Goal: Task Accomplishment & Management: Use online tool/utility

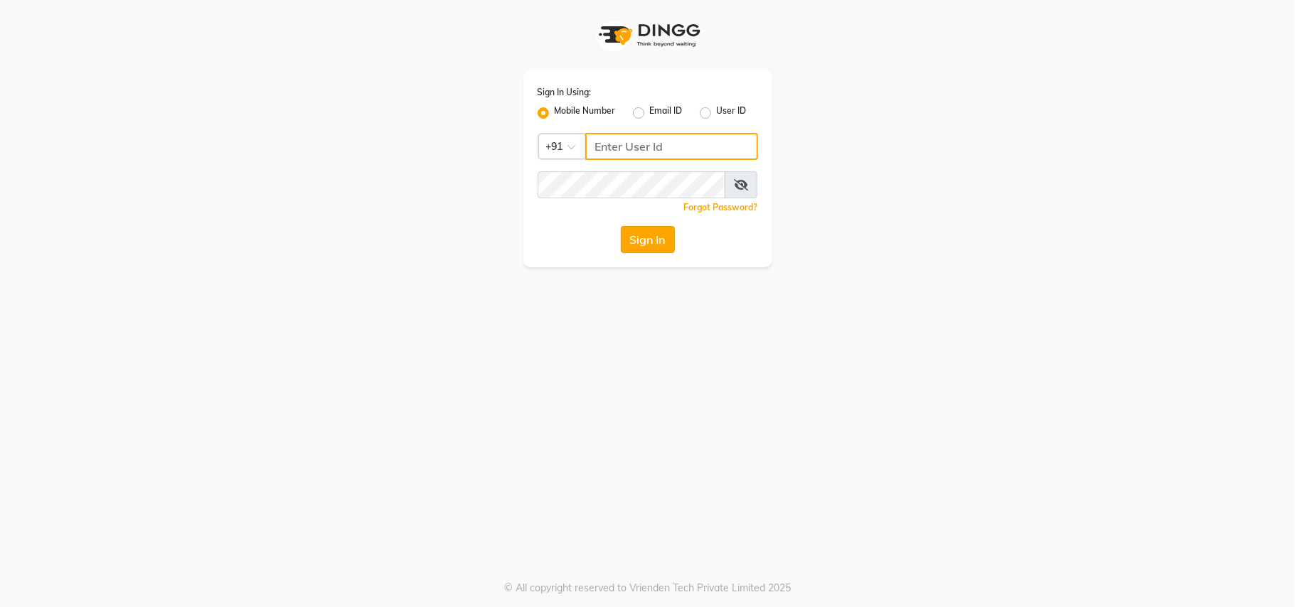
type input "7400066607"
click at [652, 235] on button "Sign In" at bounding box center [648, 239] width 54 height 27
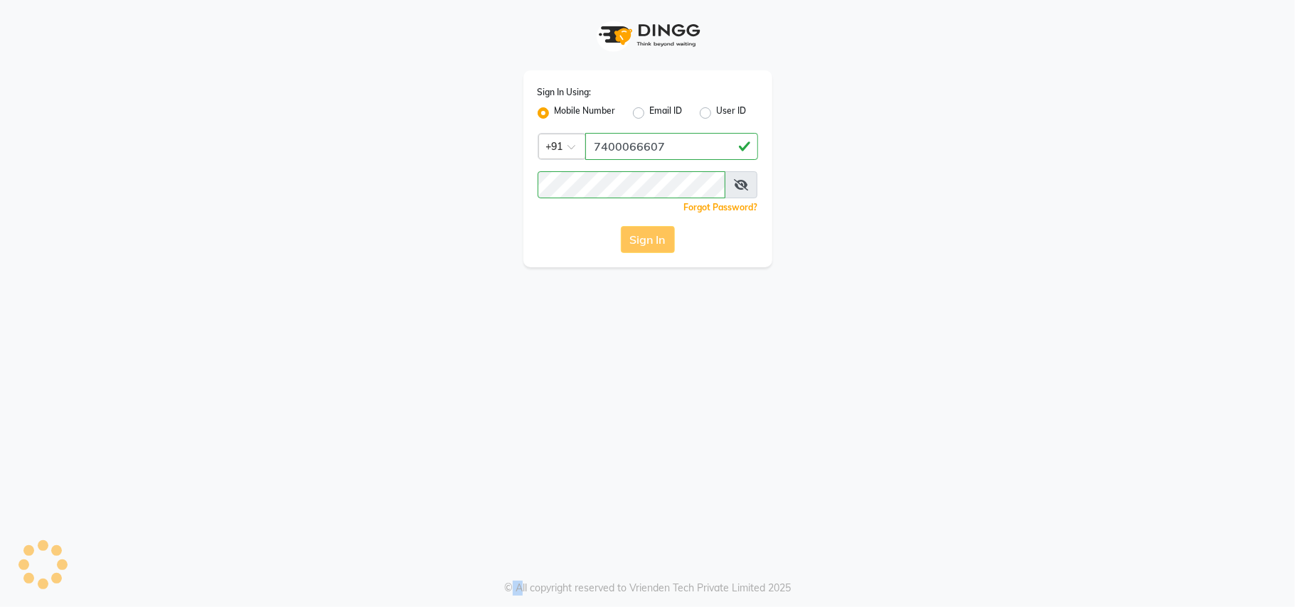
click at [652, 235] on div "Sign In" at bounding box center [648, 239] width 221 height 27
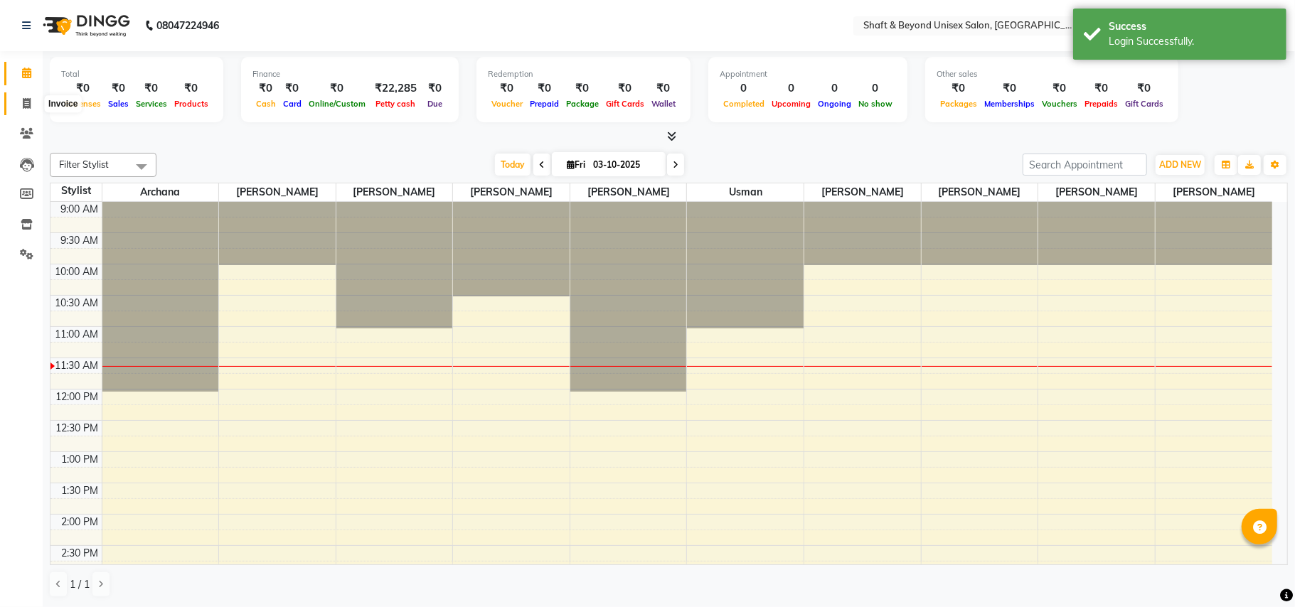
click at [23, 102] on icon at bounding box center [27, 103] width 8 height 11
select select "service"
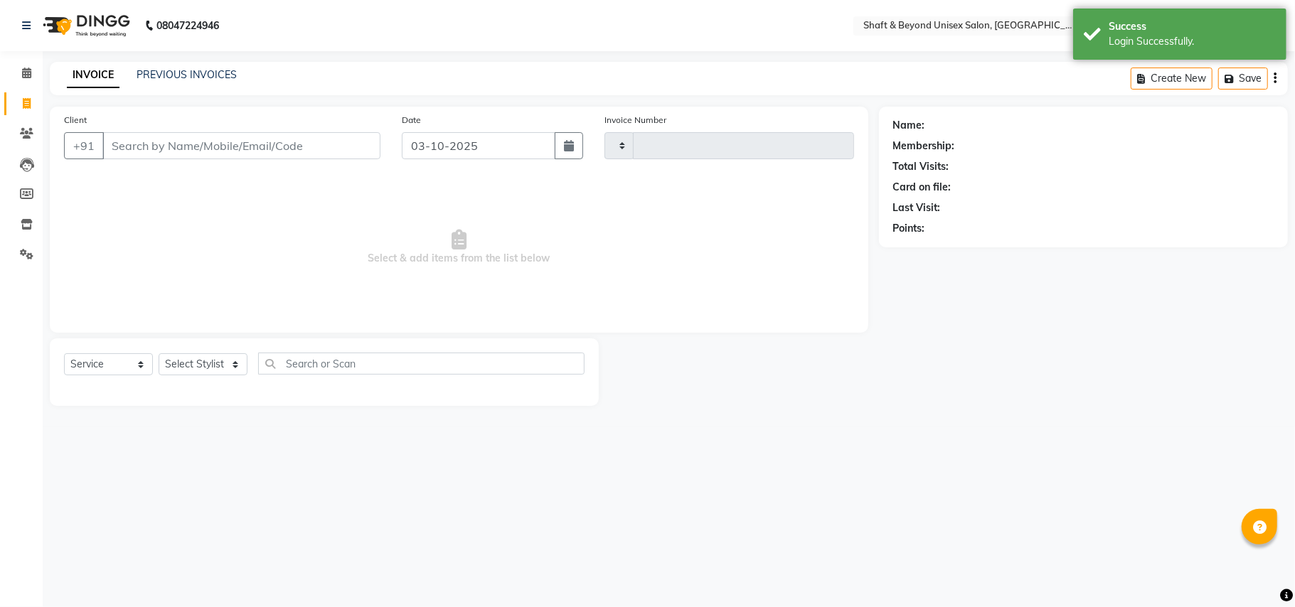
type input "2677"
select select "3878"
click at [198, 371] on select "Select Stylist Archana [PERSON_NAME] [PERSON_NAME] [PERSON_NAME] [PERSON_NAME] …" at bounding box center [203, 365] width 89 height 22
select select "19080"
click at [159, 354] on select "Select Stylist Archana [PERSON_NAME] [PERSON_NAME] [PERSON_NAME] [PERSON_NAME] …" at bounding box center [203, 365] width 89 height 22
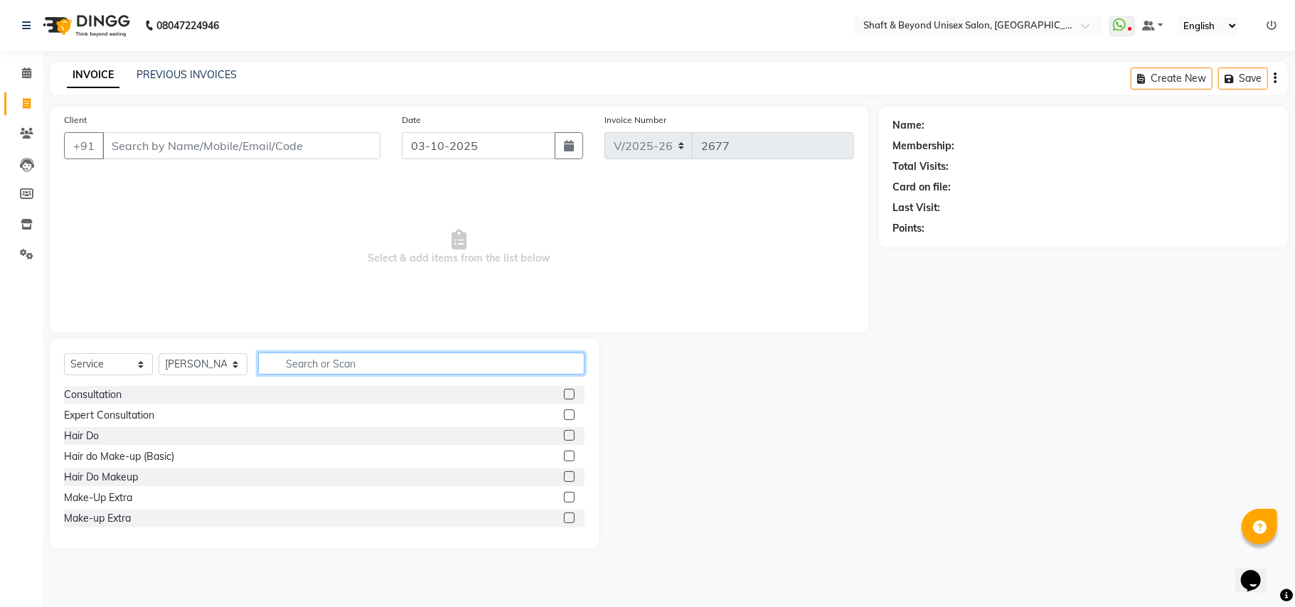
click at [344, 358] on input "text" at bounding box center [421, 364] width 326 height 22
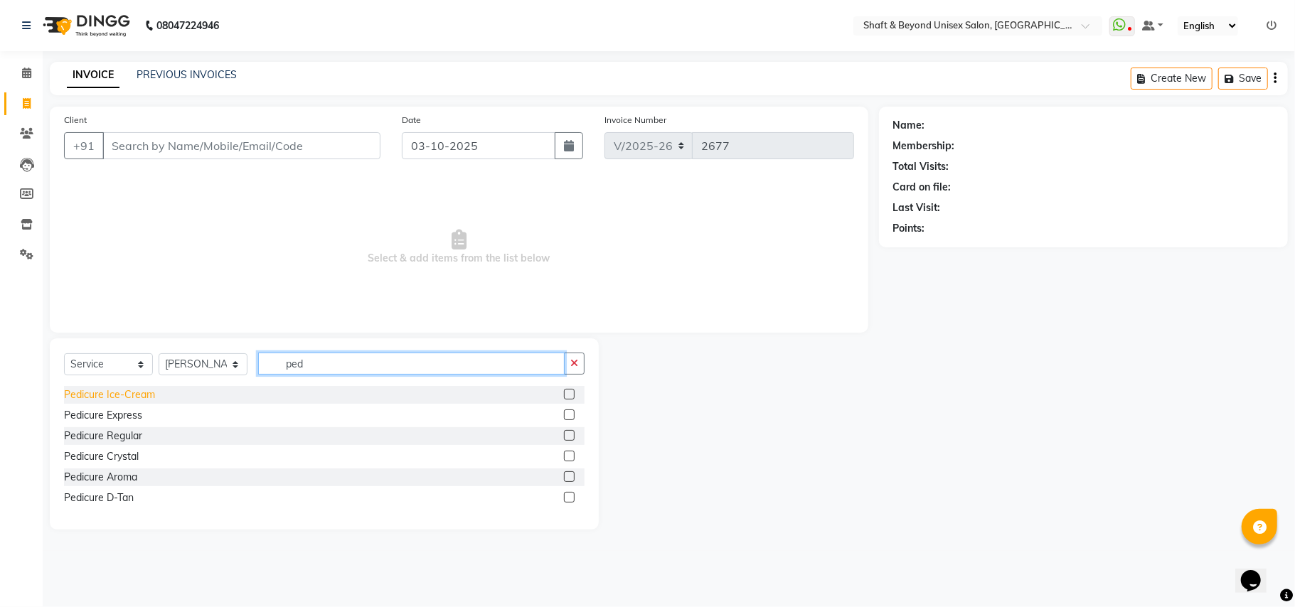
type input "ped"
click at [118, 398] on div "Pedicure Ice-Cream" at bounding box center [109, 395] width 91 height 15
checkbox input "false"
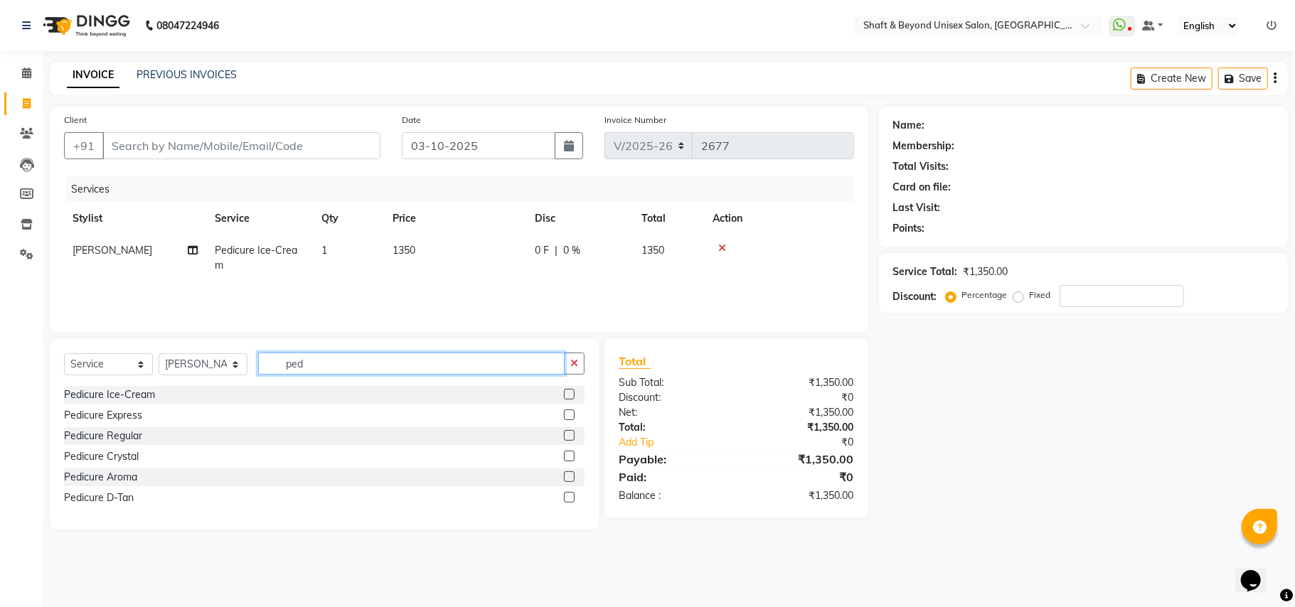
click at [317, 356] on input "ped" at bounding box center [411, 364] width 307 height 22
type input "p"
type input "mani"
click at [90, 393] on div "Manicure Ice cream" at bounding box center [109, 395] width 90 height 15
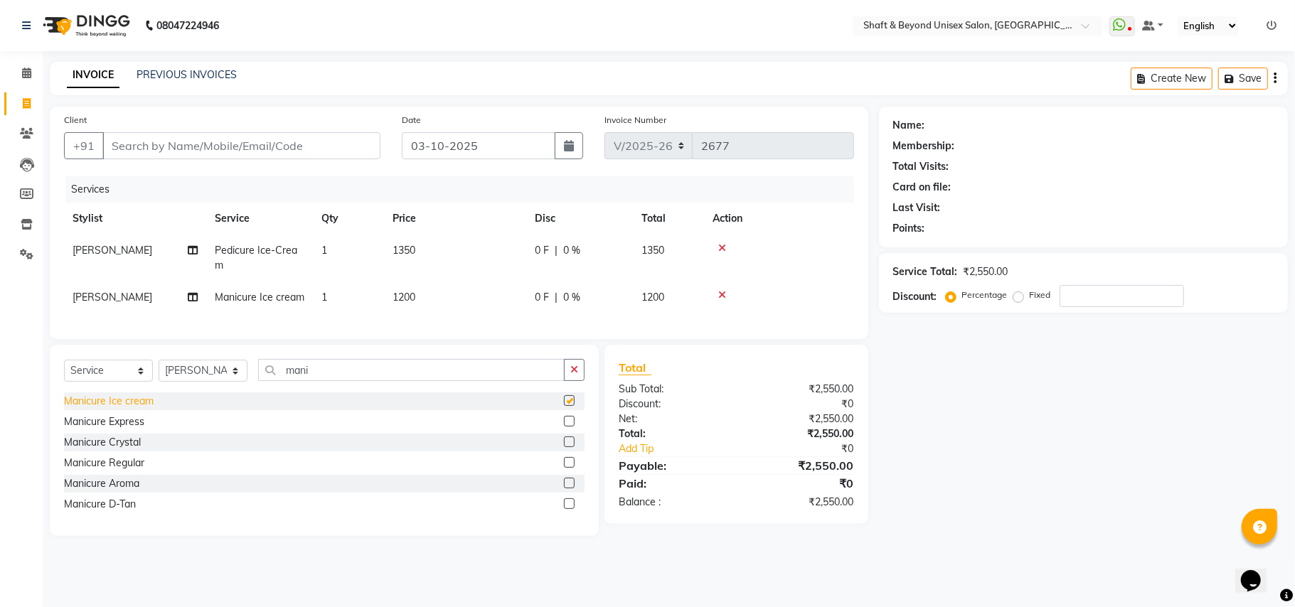
checkbox input "false"
click at [160, 142] on input "Client" at bounding box center [241, 145] width 278 height 27
type input "c"
type input "0"
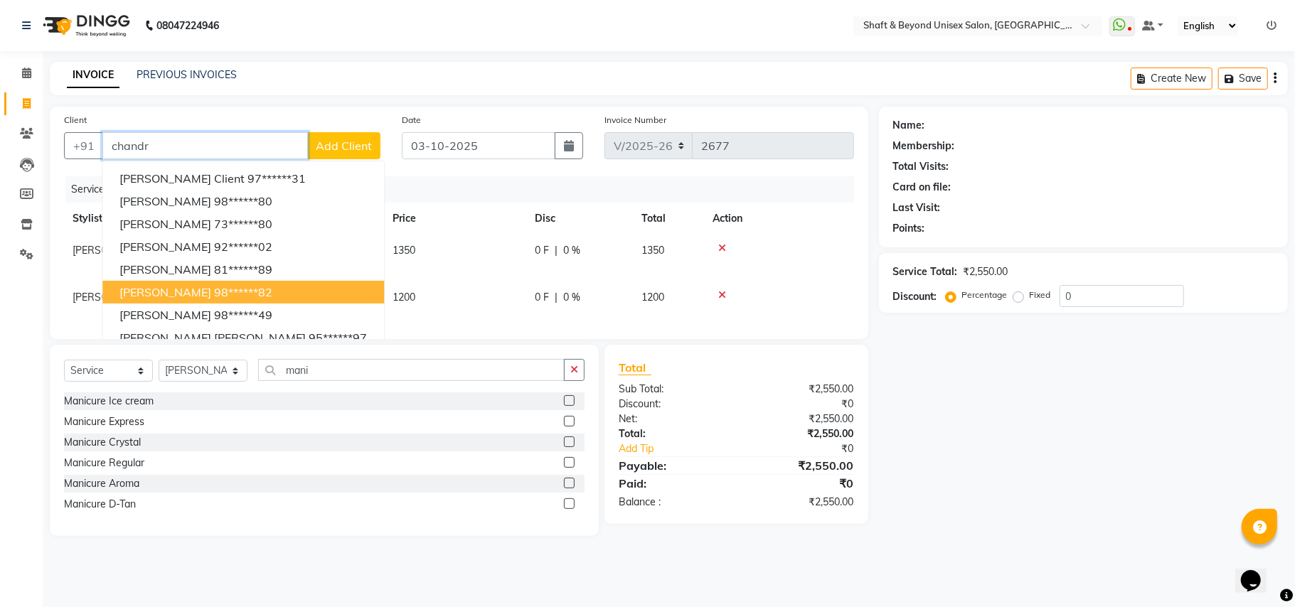
click at [157, 285] on span "[PERSON_NAME]" at bounding box center [165, 292] width 92 height 14
type input "98******82"
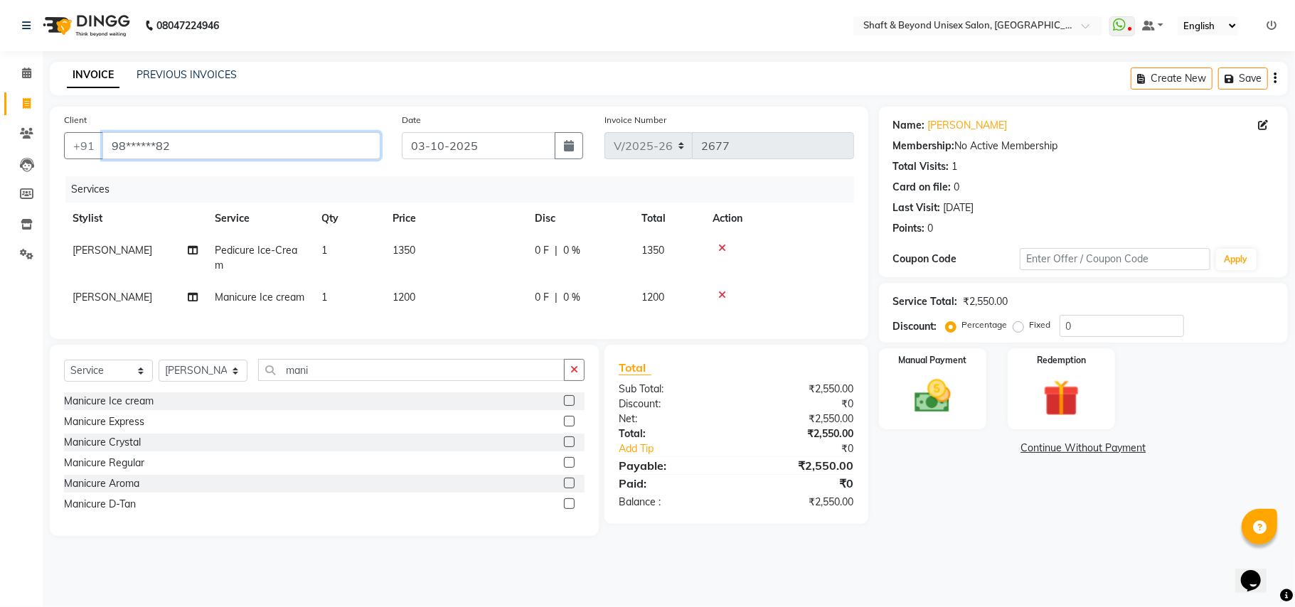
click at [179, 146] on input "98******82" at bounding box center [241, 145] width 278 height 27
click at [212, 145] on input "98******82" at bounding box center [241, 145] width 278 height 27
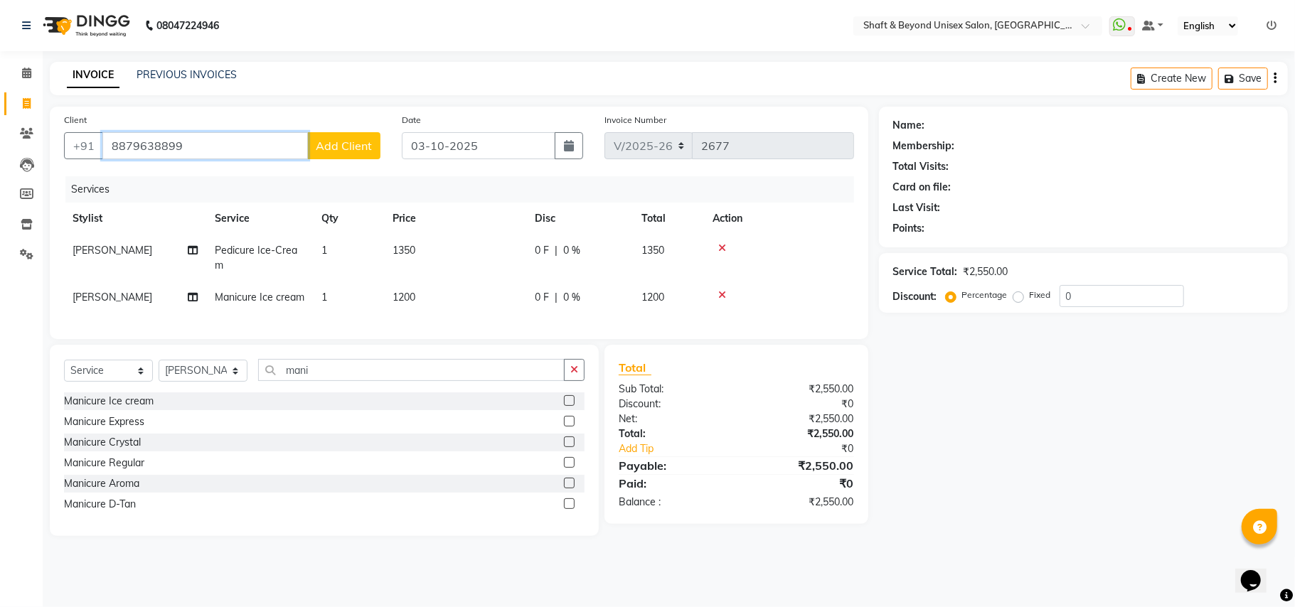
type input "8879638899"
click at [354, 143] on span "Add Client" at bounding box center [344, 146] width 56 height 14
select select "22"
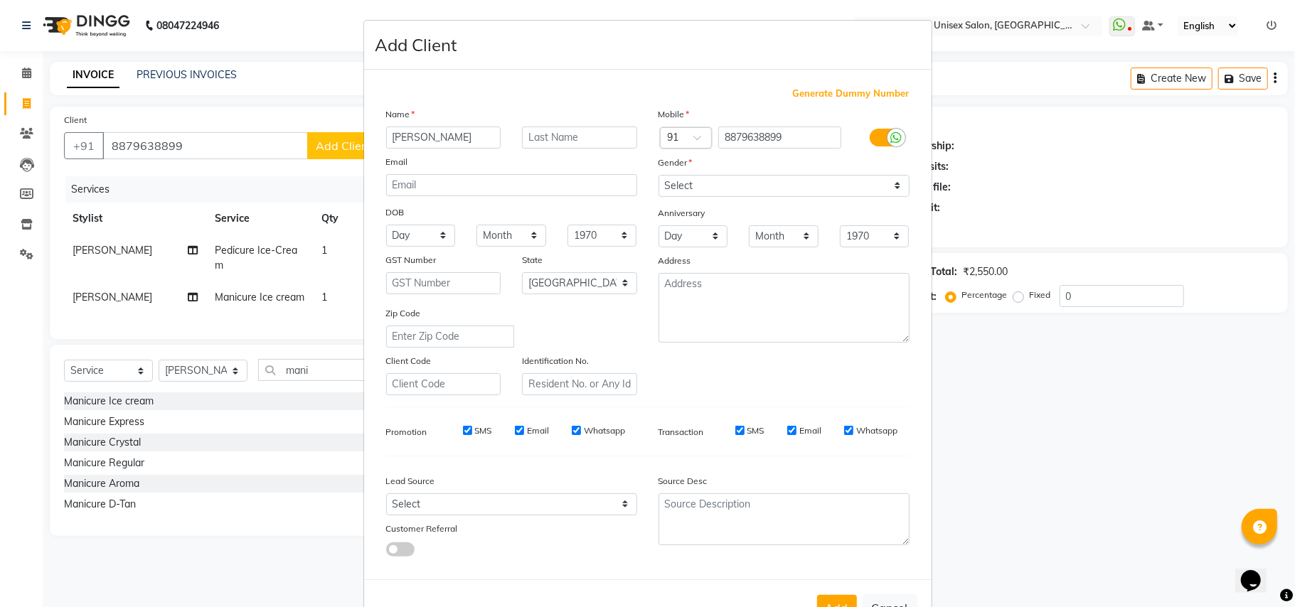
type input "[PERSON_NAME]"
click at [698, 193] on select "Select [DEMOGRAPHIC_DATA] [DEMOGRAPHIC_DATA] Other Prefer Not To Say" at bounding box center [784, 186] width 251 height 22
select select "[DEMOGRAPHIC_DATA]"
click at [659, 175] on select "Select [DEMOGRAPHIC_DATA] [DEMOGRAPHIC_DATA] Other Prefer Not To Say" at bounding box center [784, 186] width 251 height 22
click at [827, 599] on button "Add" at bounding box center [837, 608] width 40 height 26
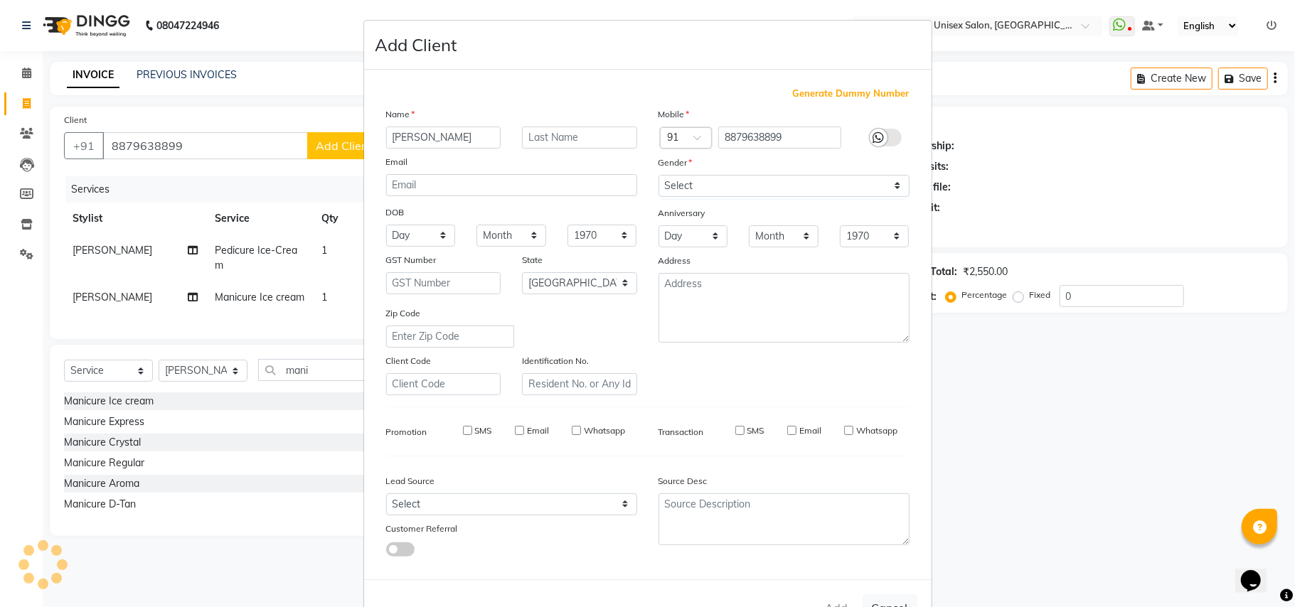
type input "88******99"
select select
select select "null"
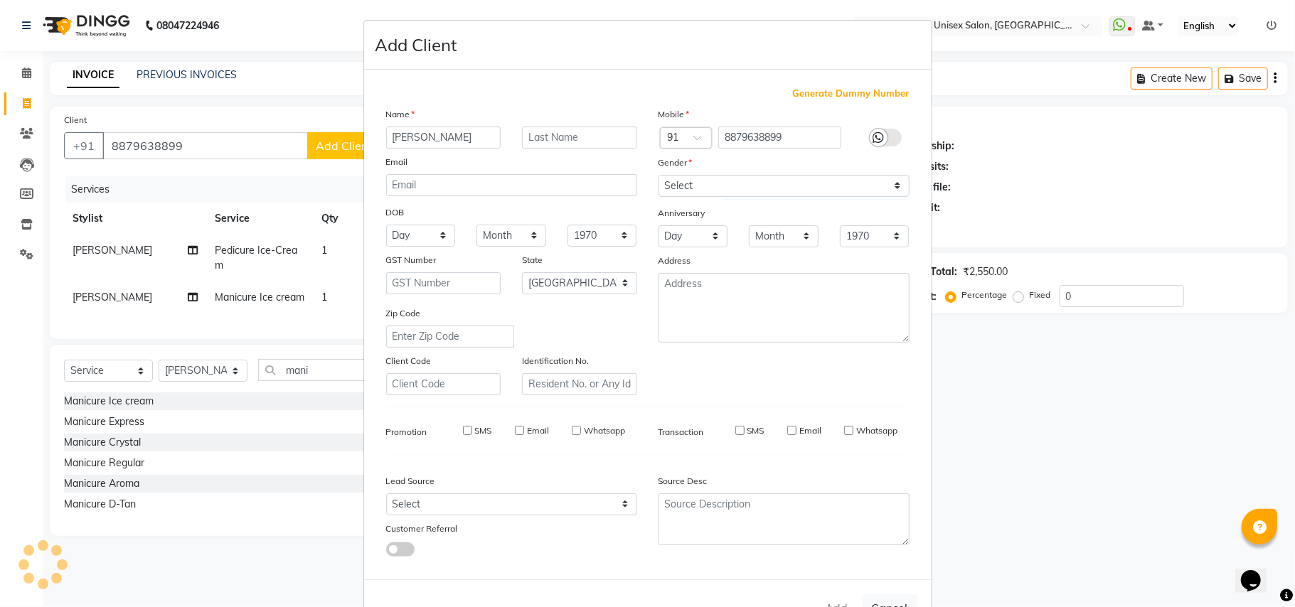
select select
checkbox input "false"
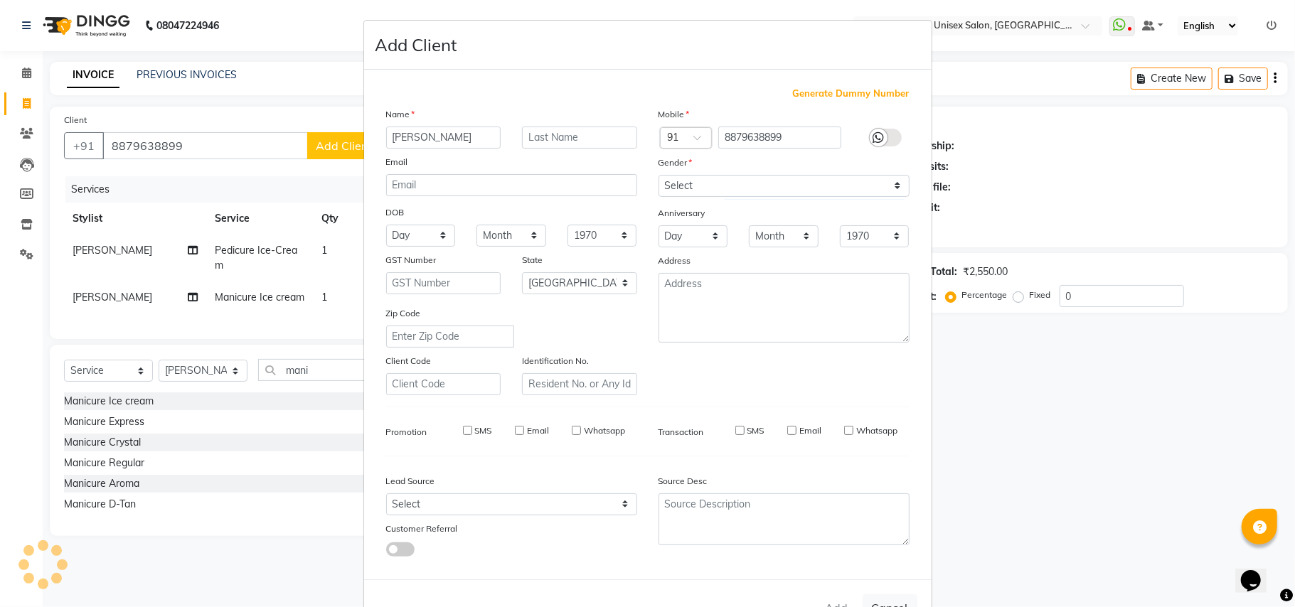
checkbox input "false"
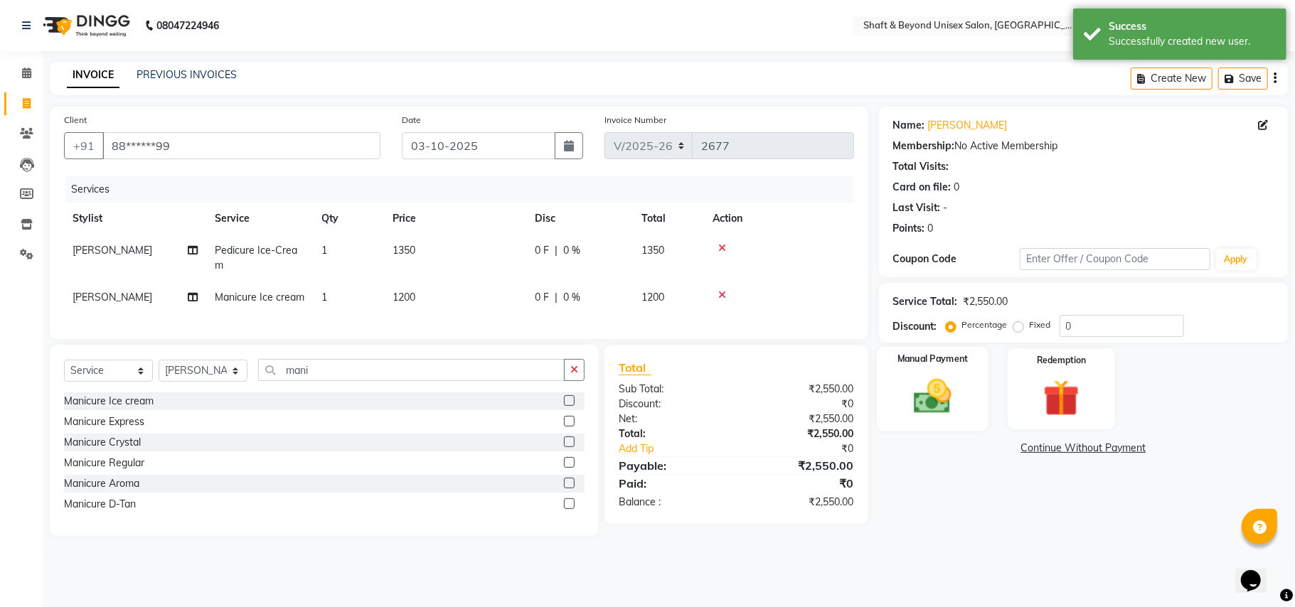
click at [955, 388] on img at bounding box center [933, 397] width 62 height 44
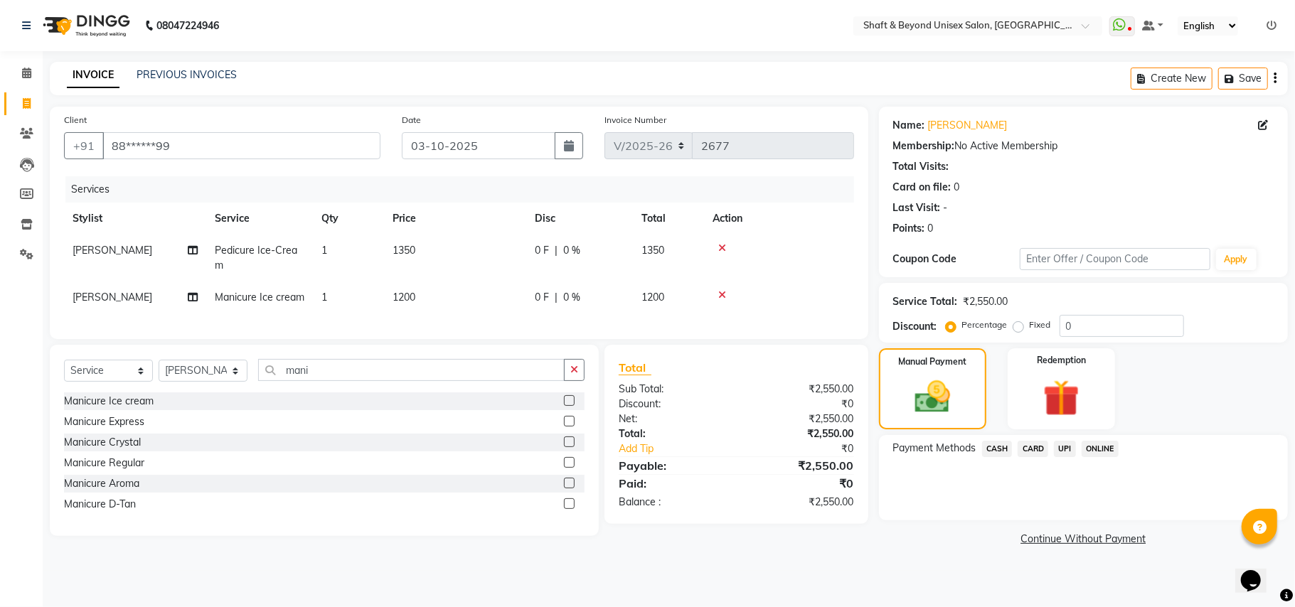
click at [1102, 448] on span "ONLINE" at bounding box center [1100, 449] width 37 height 16
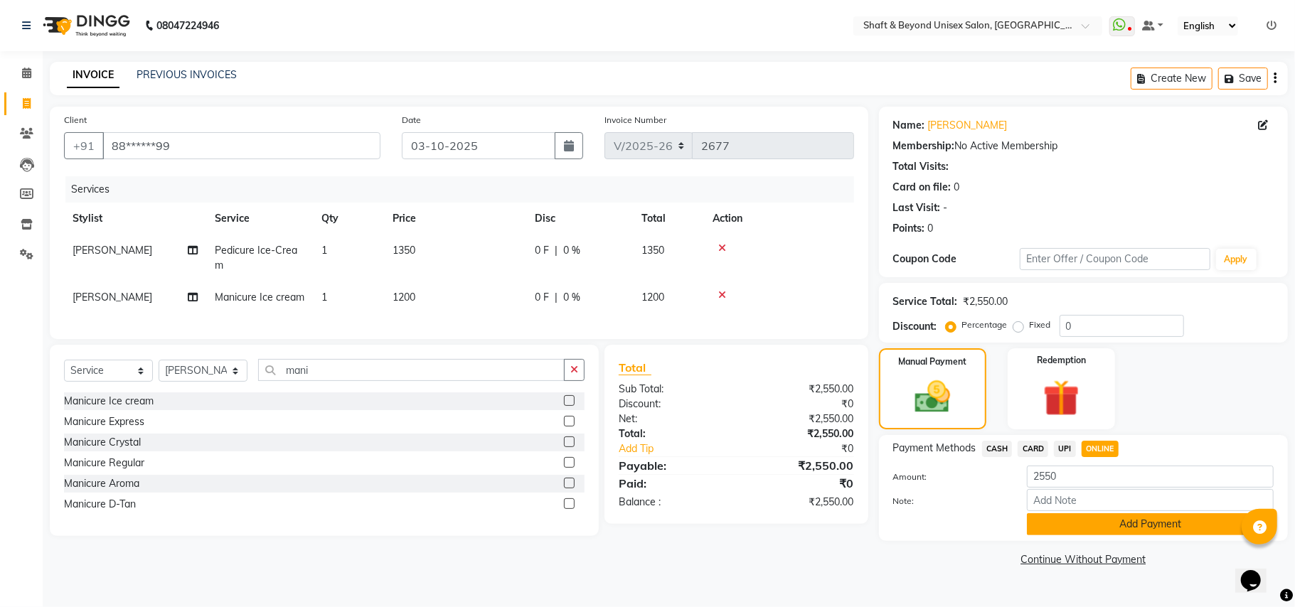
click at [1111, 525] on button "Add Payment" at bounding box center [1150, 525] width 247 height 22
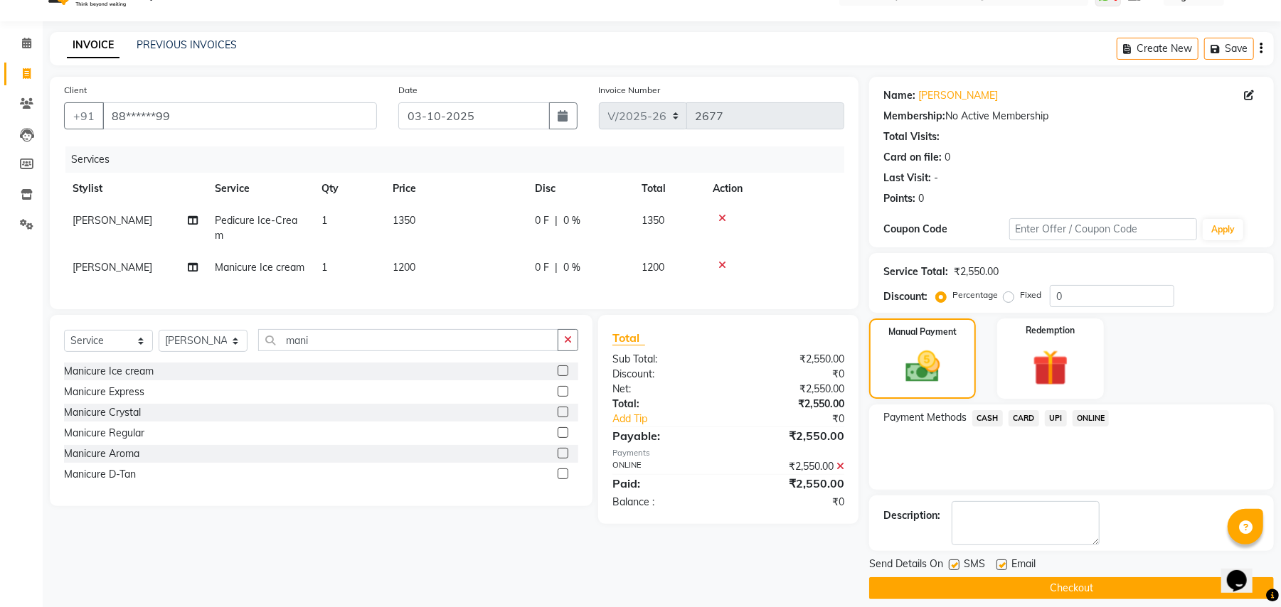
scroll to position [44, 0]
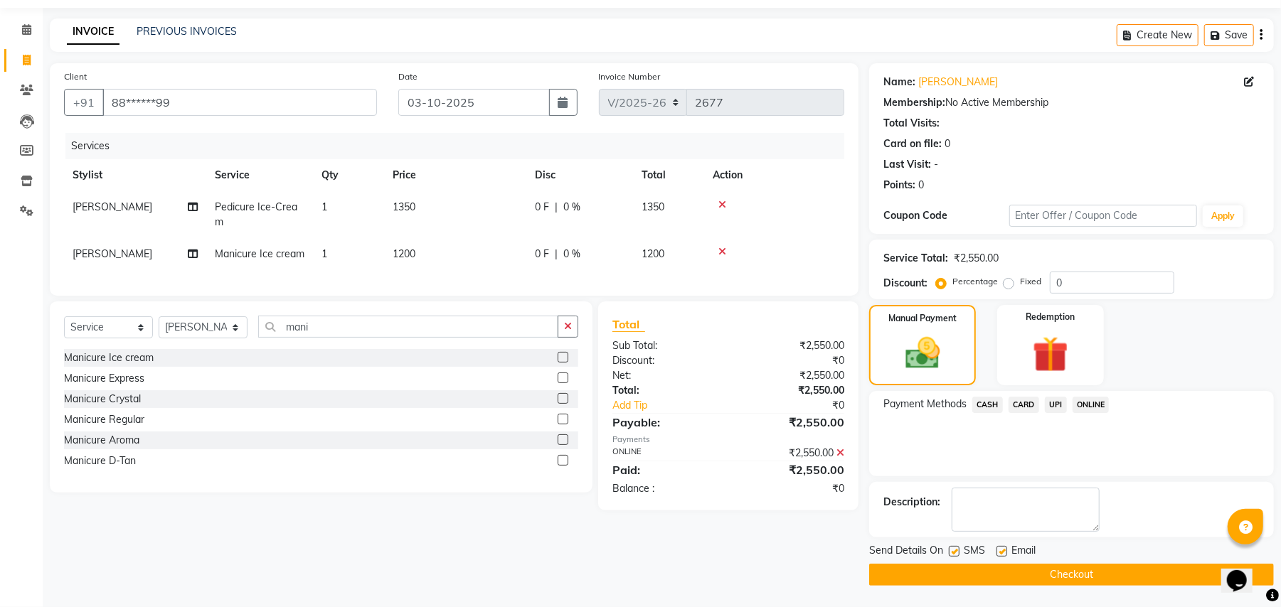
click at [1073, 572] on button "Checkout" at bounding box center [1071, 575] width 405 height 22
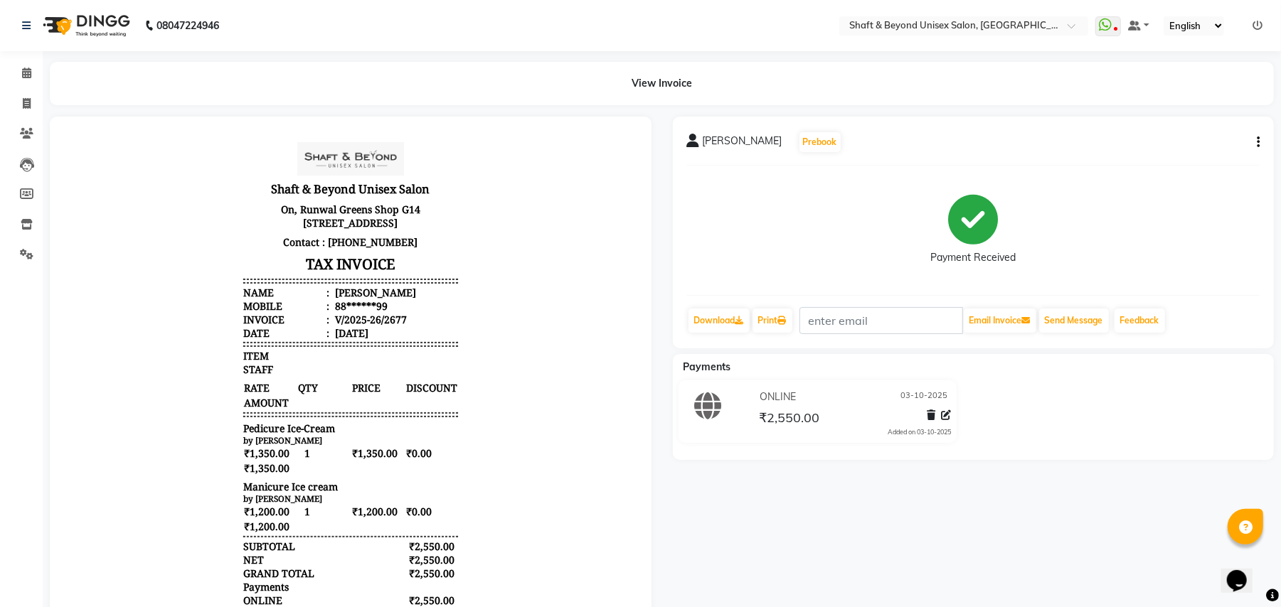
click at [102, 26] on img at bounding box center [84, 26] width 97 height 40
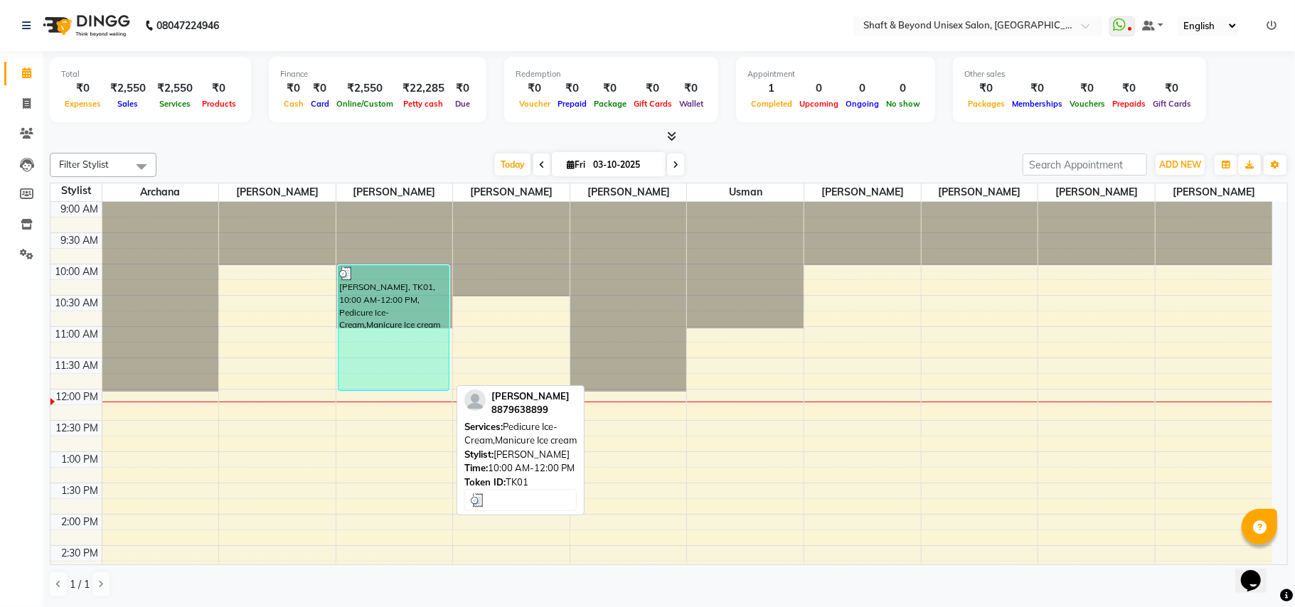
click at [391, 330] on div "[PERSON_NAME], TK01, 10:00 AM-12:00 PM, Pedicure Ice-Cream,Manicure Ice cream" at bounding box center [394, 328] width 111 height 124
select select "3"
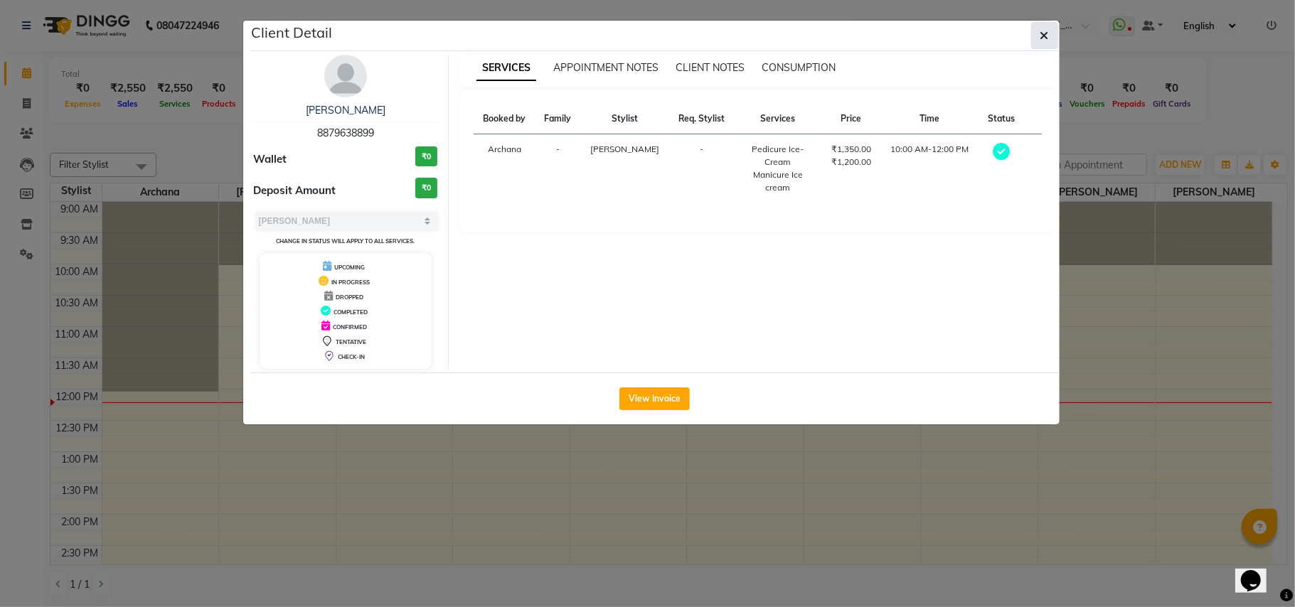
click at [1044, 36] on icon "button" at bounding box center [1045, 35] width 9 height 11
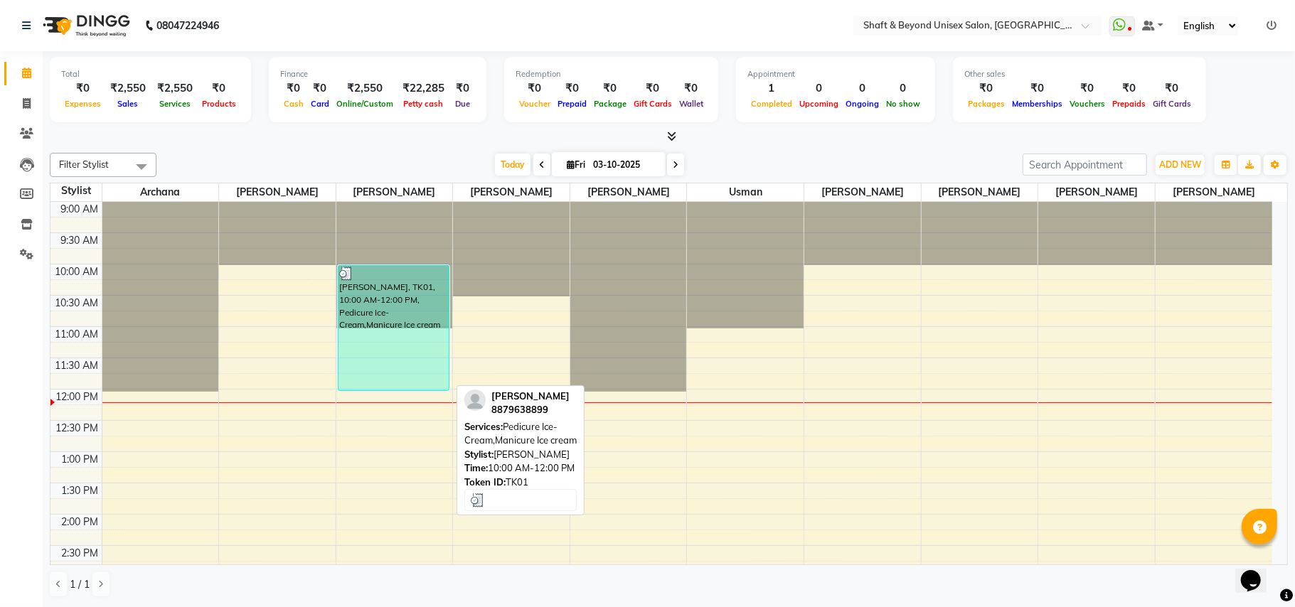
click at [410, 336] on div "[PERSON_NAME], TK01, 10:00 AM-12:00 PM, Pedicure Ice-Cream,Manicure Ice cream" at bounding box center [394, 328] width 111 height 124
select select "3"
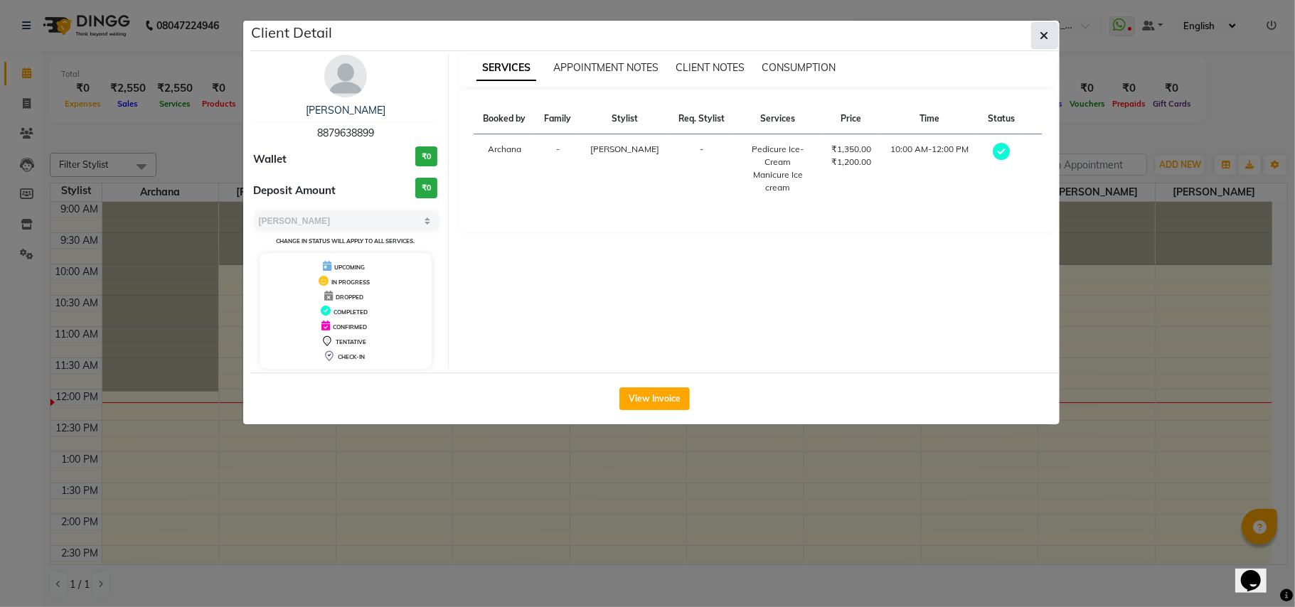
click at [1041, 37] on icon "button" at bounding box center [1045, 35] width 9 height 11
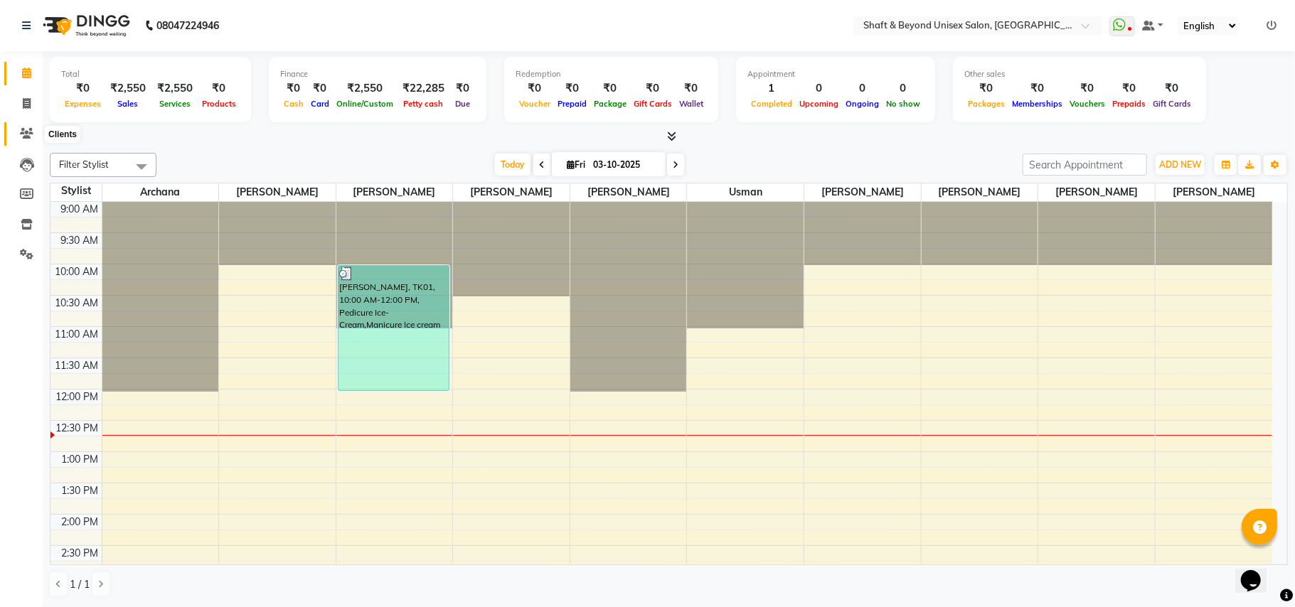
click at [27, 134] on icon at bounding box center [27, 133] width 14 height 11
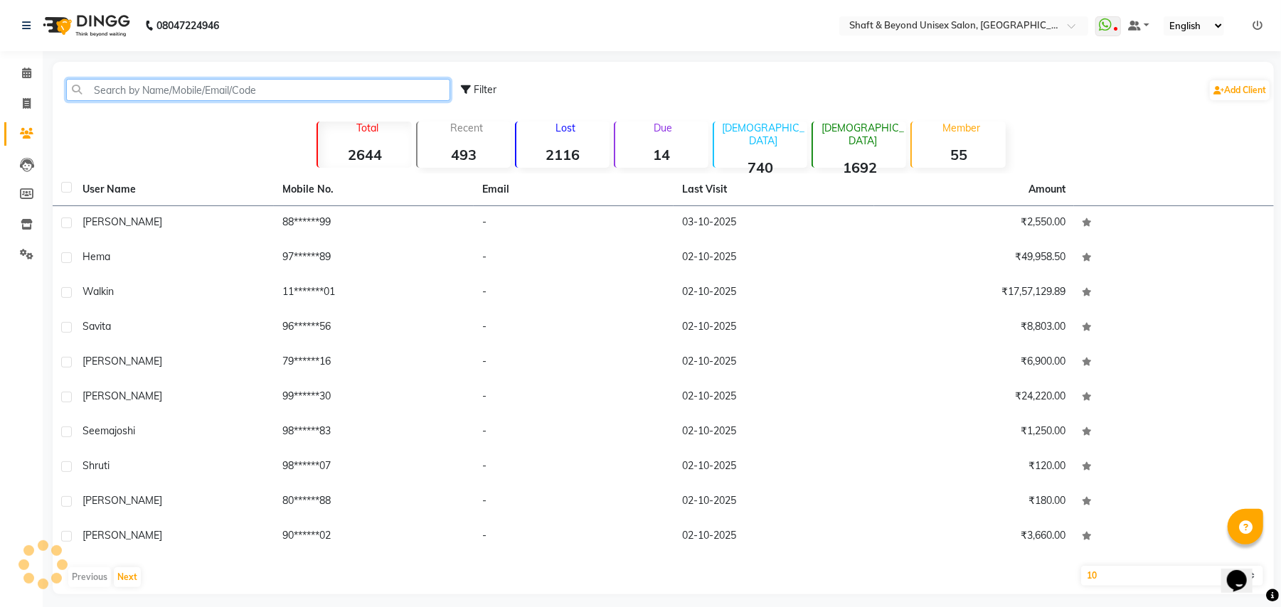
click at [208, 90] on input "text" at bounding box center [258, 90] width 384 height 22
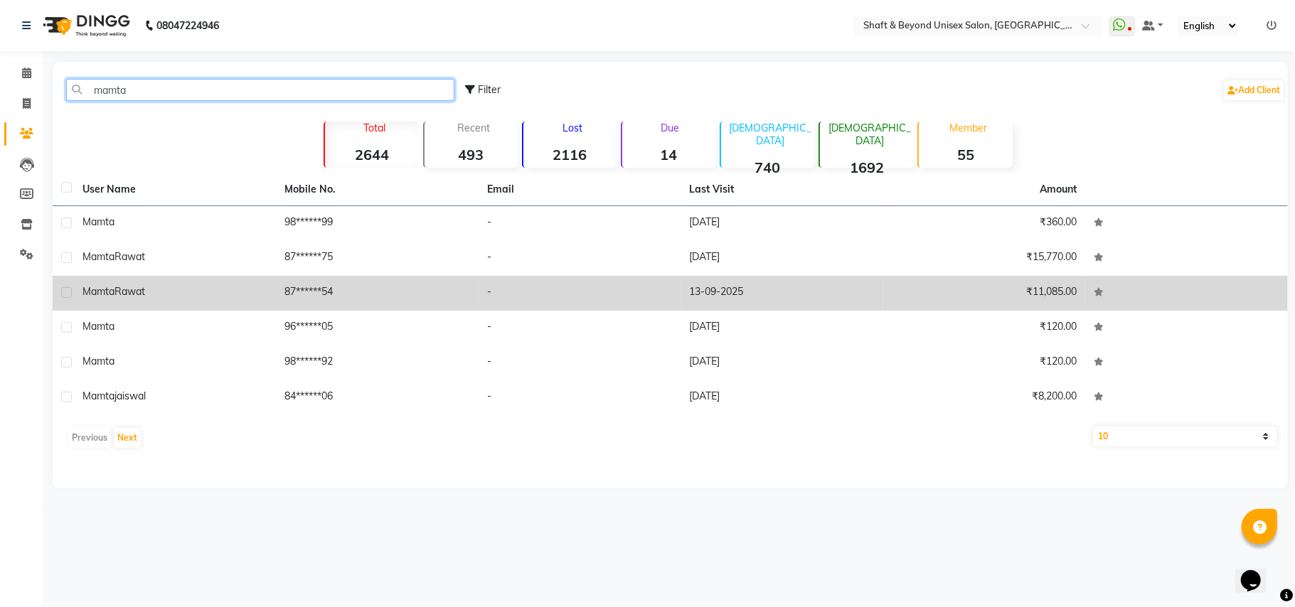
type input "mamta"
click at [636, 297] on td "-" at bounding box center [580, 293] width 203 height 35
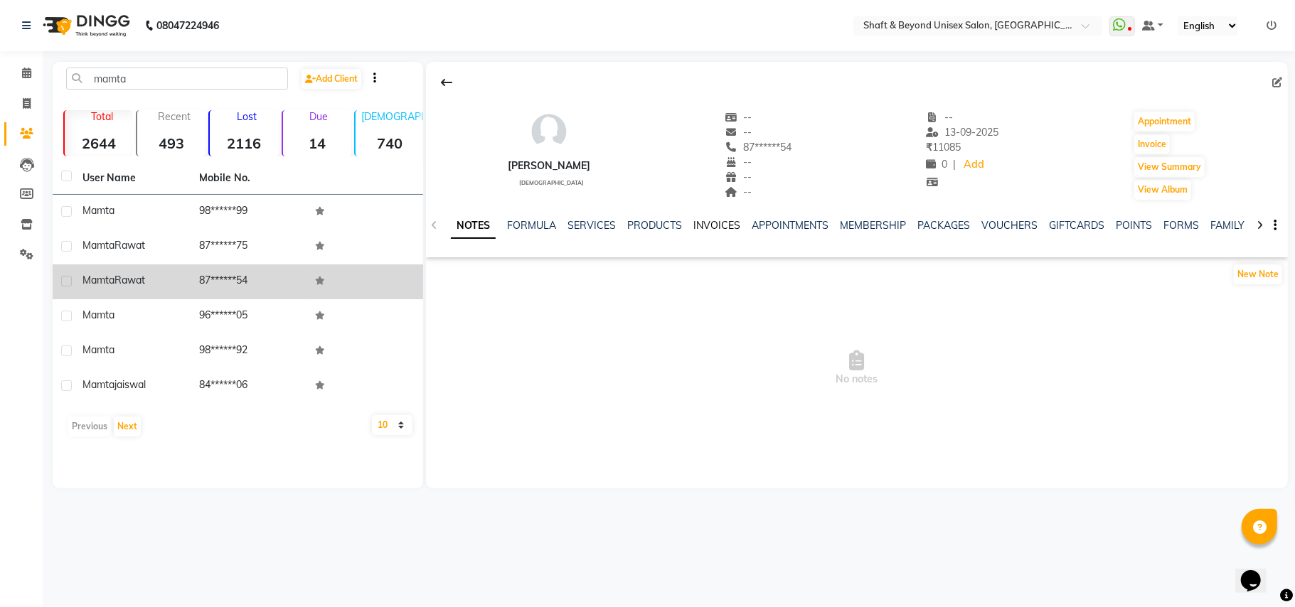
click at [706, 223] on link "INVOICES" at bounding box center [717, 225] width 47 height 13
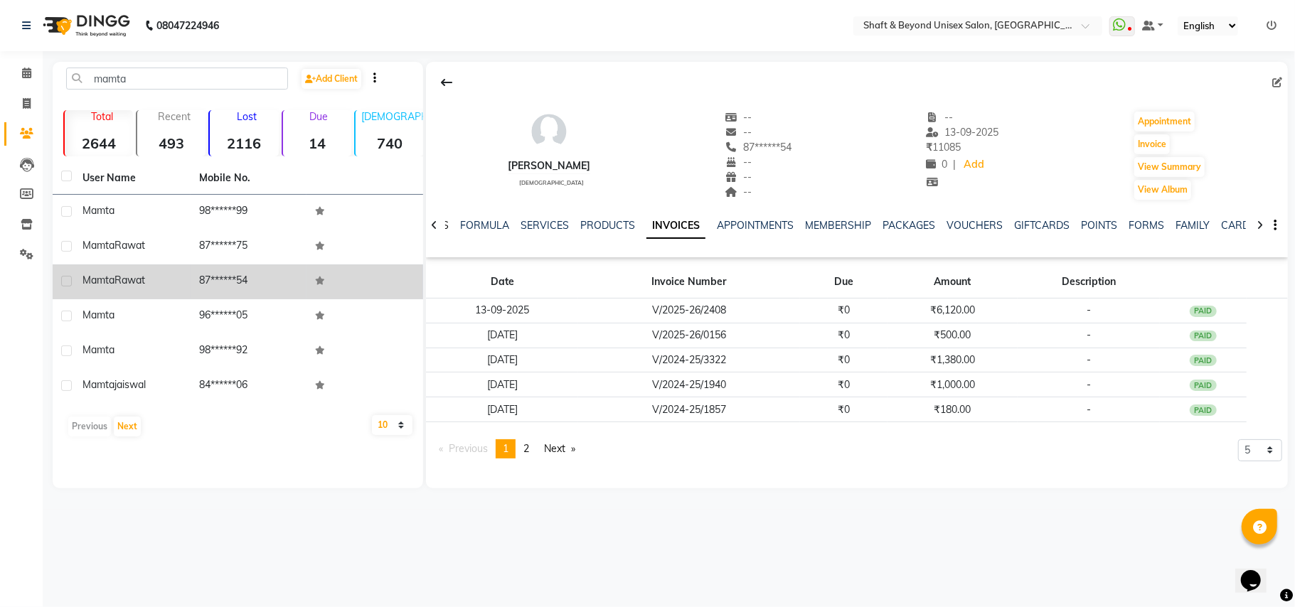
click at [445, 225] on link "NOTES" at bounding box center [433, 225] width 32 height 13
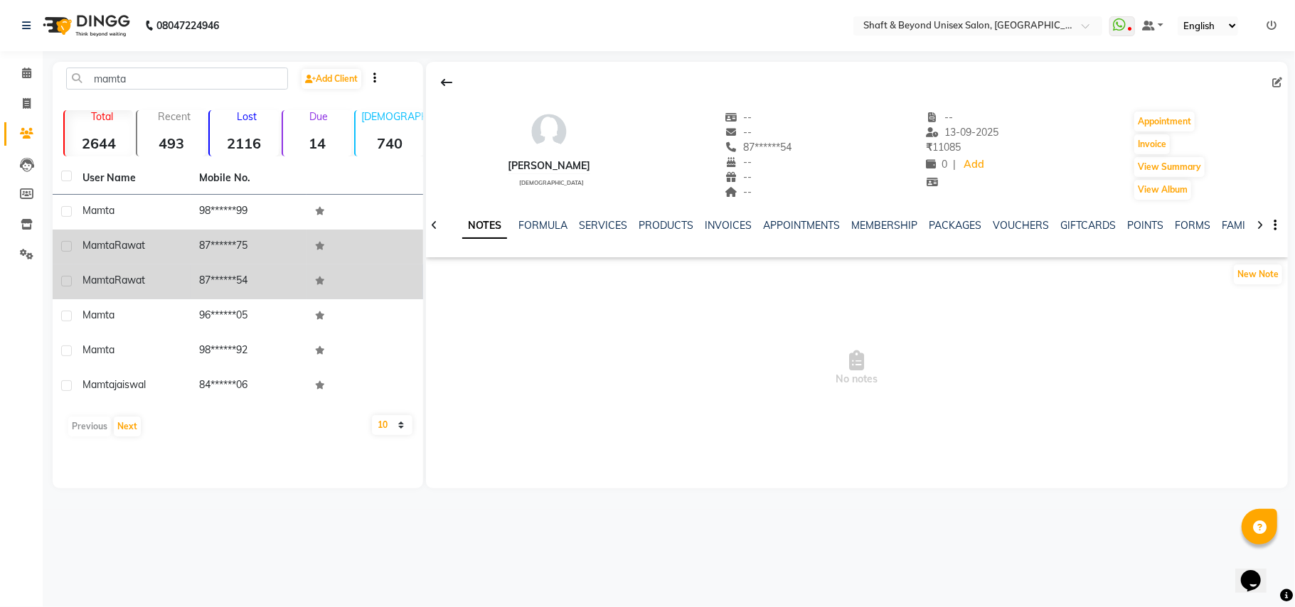
click at [129, 239] on span "Rawat" at bounding box center [130, 245] width 31 height 13
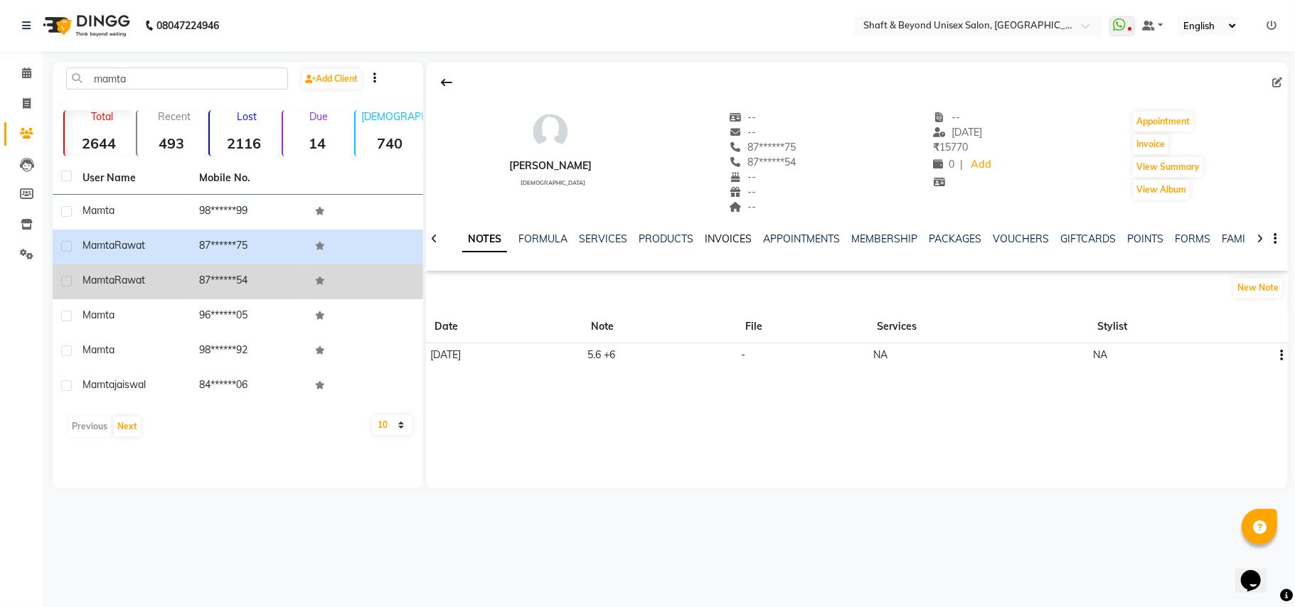
click at [718, 236] on link "INVOICES" at bounding box center [728, 239] width 47 height 13
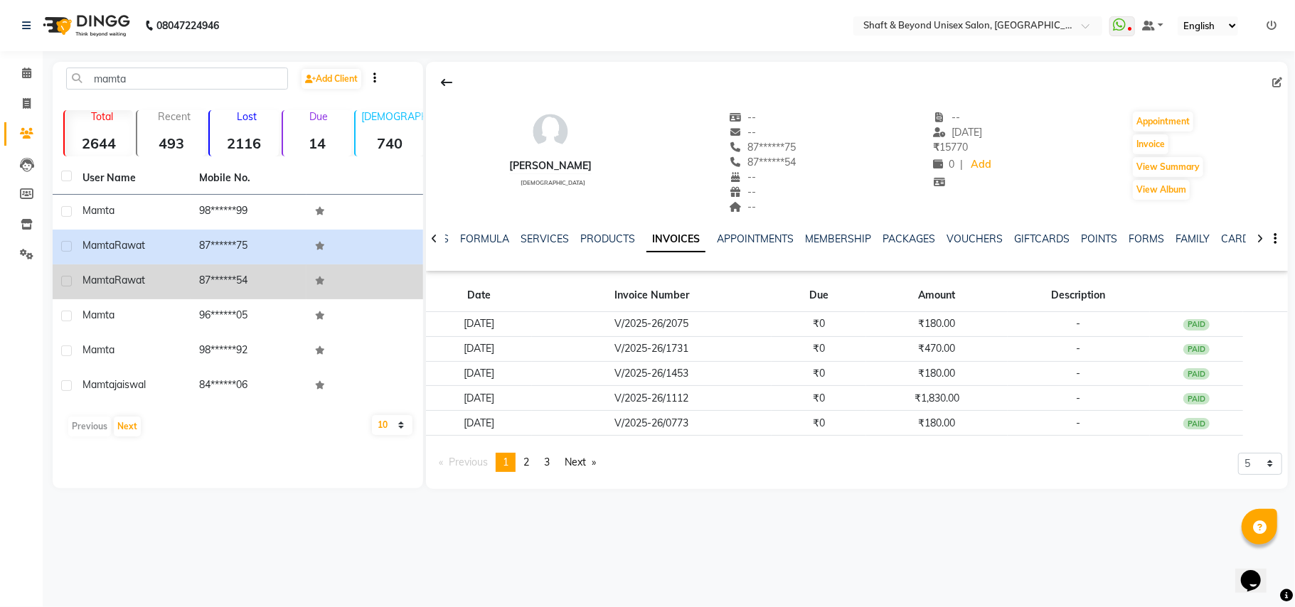
click at [444, 235] on div "NOTES FORMULA SERVICES PRODUCTS INVOICES APPOINTMENTS MEMBERSHIP PACKAGES VOUCH…" at bounding box center [857, 239] width 862 height 49
click at [441, 239] on div at bounding box center [434, 238] width 16 height 28
click at [450, 236] on link "NOTES" at bounding box center [444, 239] width 32 height 13
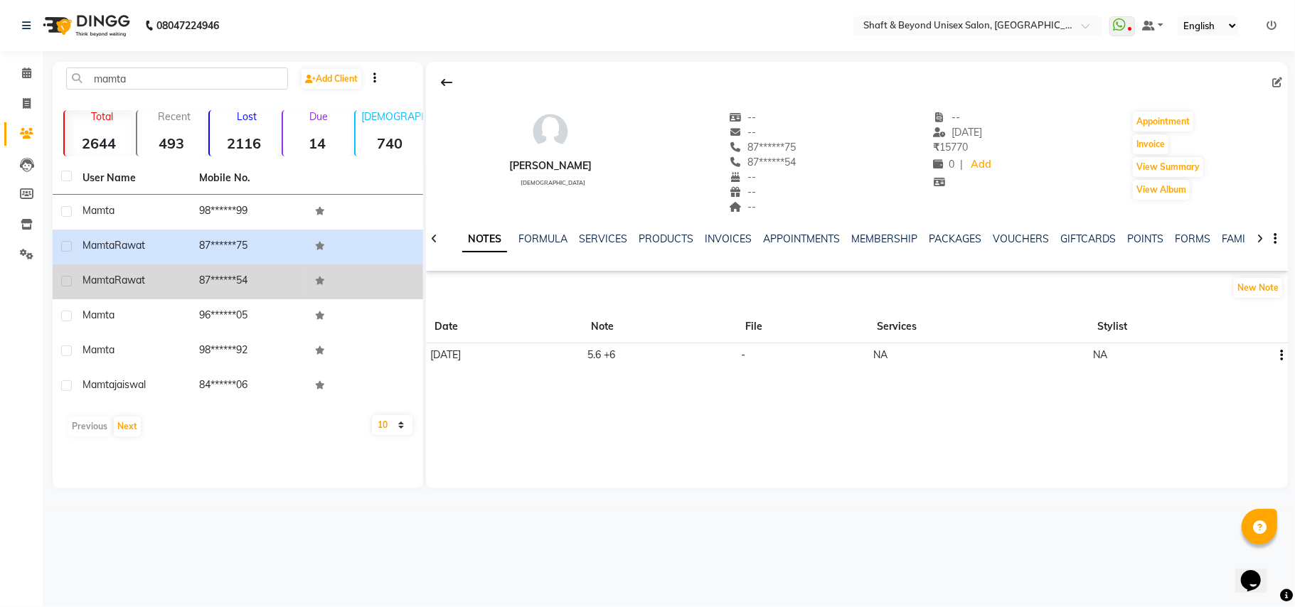
click at [229, 282] on td "87******54" at bounding box center [249, 282] width 117 height 35
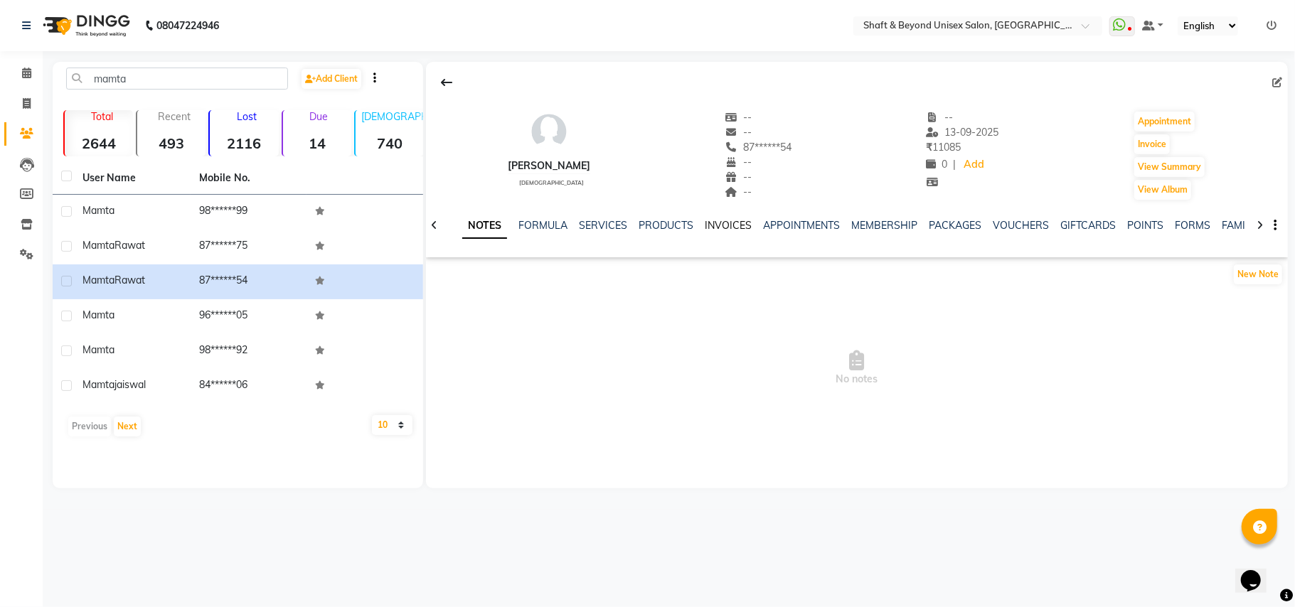
click at [728, 223] on link "INVOICES" at bounding box center [728, 225] width 47 height 13
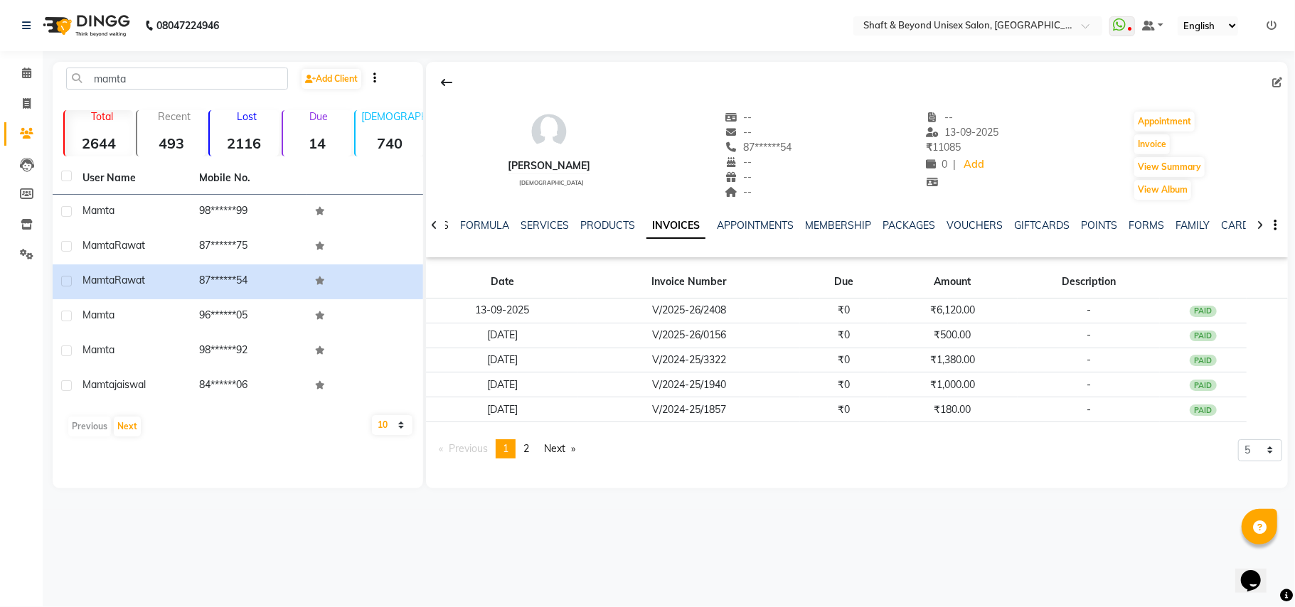
click at [445, 223] on link "NOTES" at bounding box center [433, 225] width 32 height 13
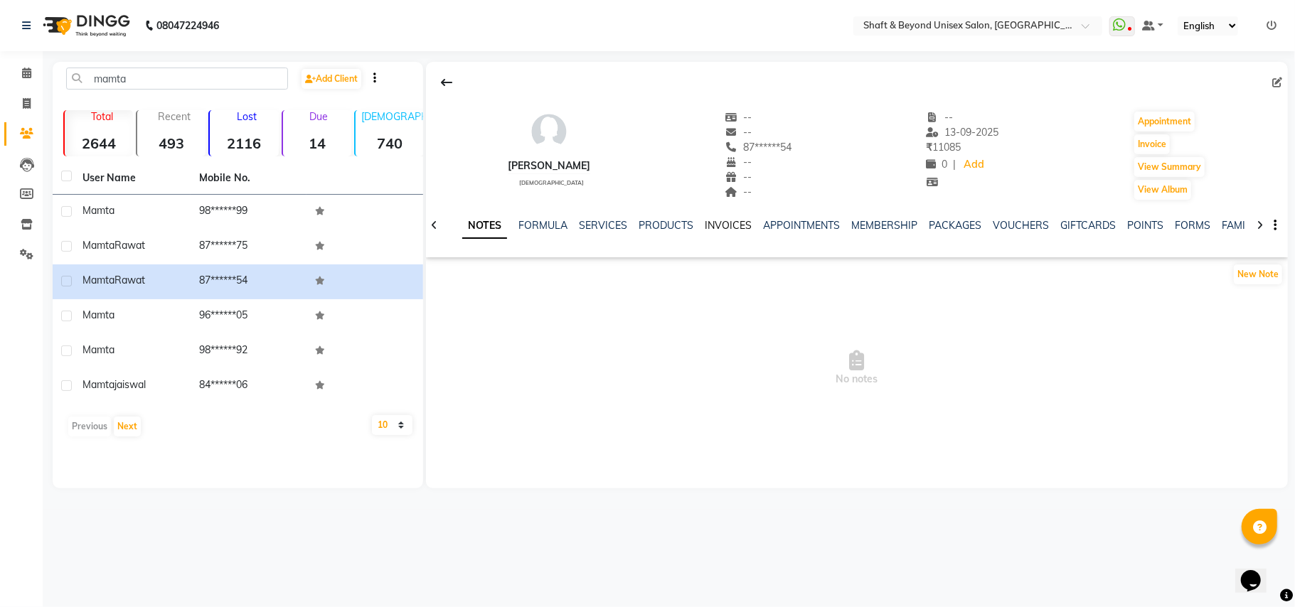
click at [718, 228] on link "INVOICES" at bounding box center [728, 225] width 47 height 13
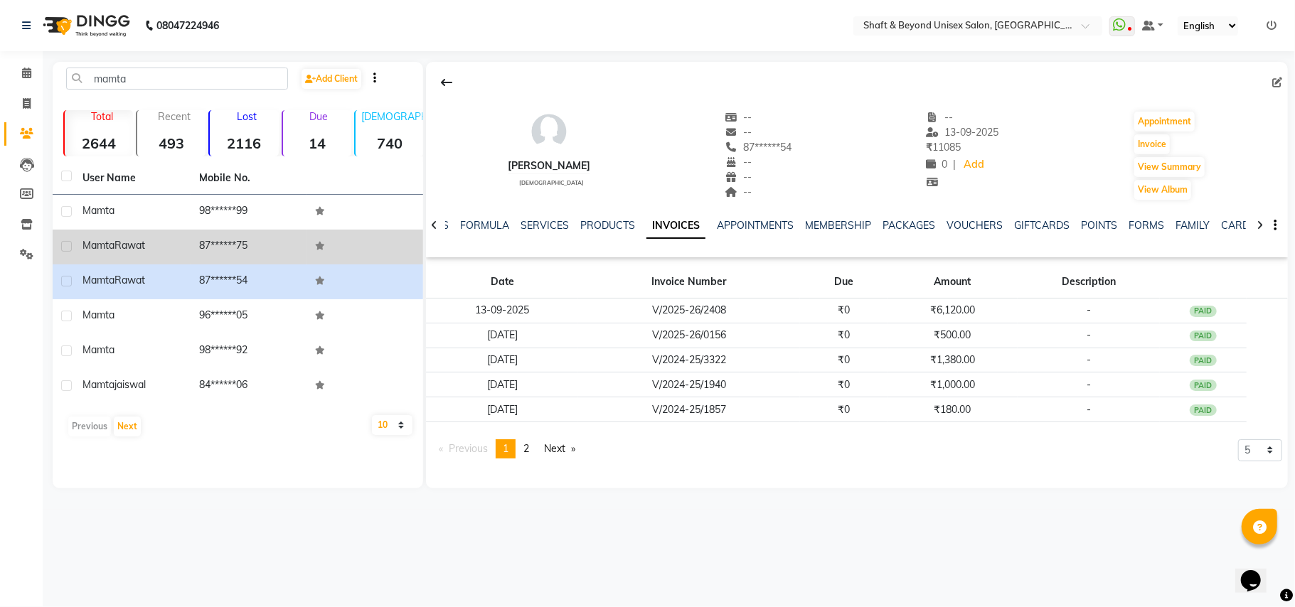
click at [253, 245] on td "87******75" at bounding box center [249, 247] width 117 height 35
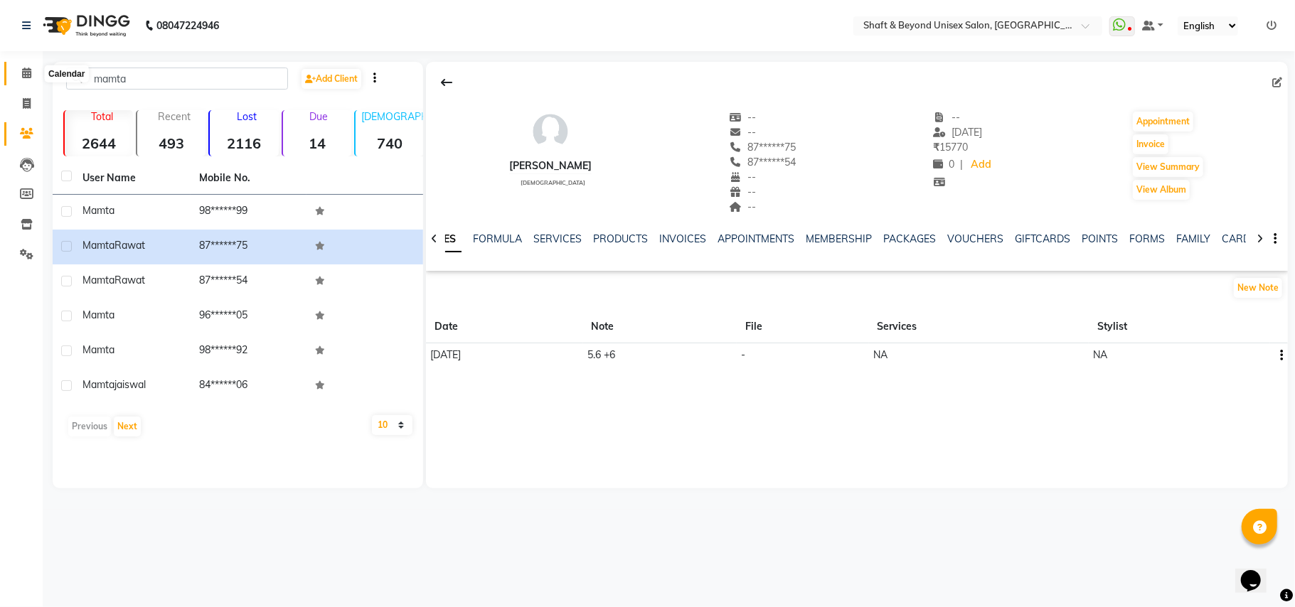
click at [26, 75] on icon at bounding box center [26, 73] width 9 height 11
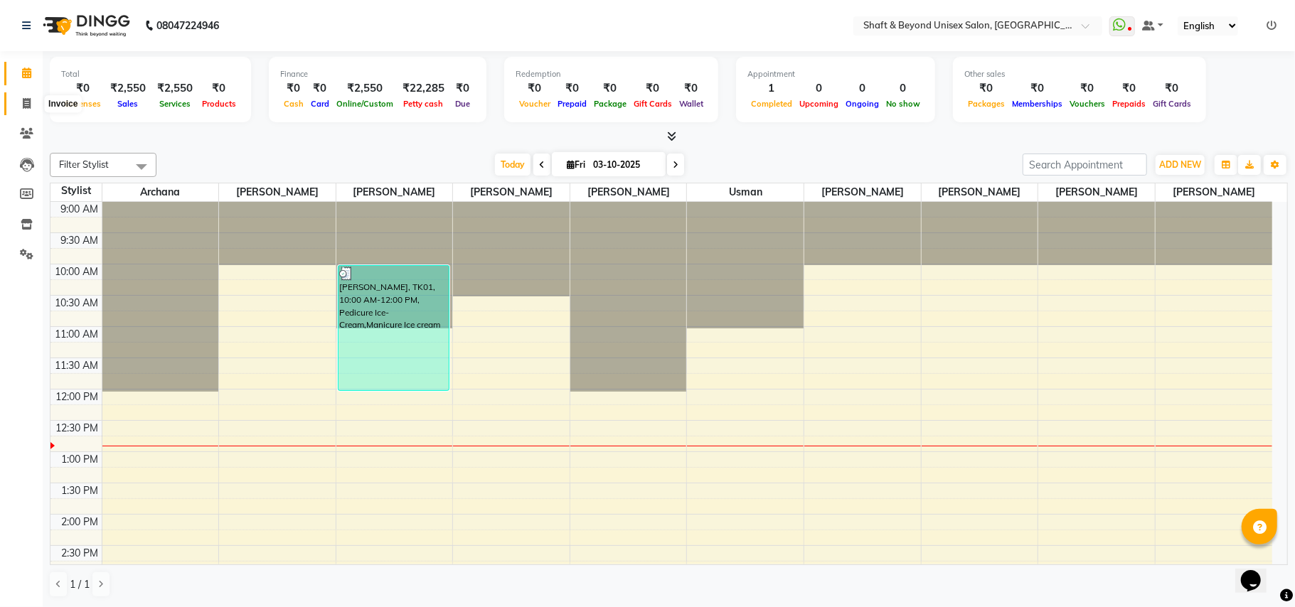
click at [30, 105] on icon at bounding box center [27, 103] width 8 height 11
select select "service"
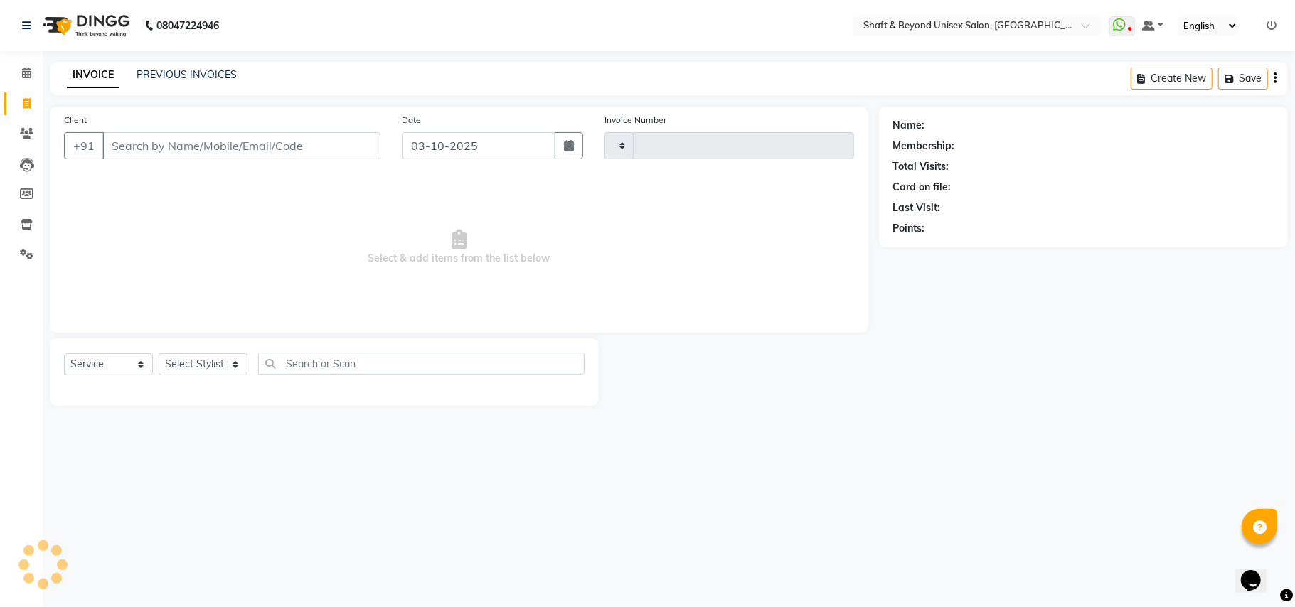
type input "2678"
select select "3878"
click at [191, 74] on link "PREVIOUS INVOICES" at bounding box center [187, 74] width 100 height 13
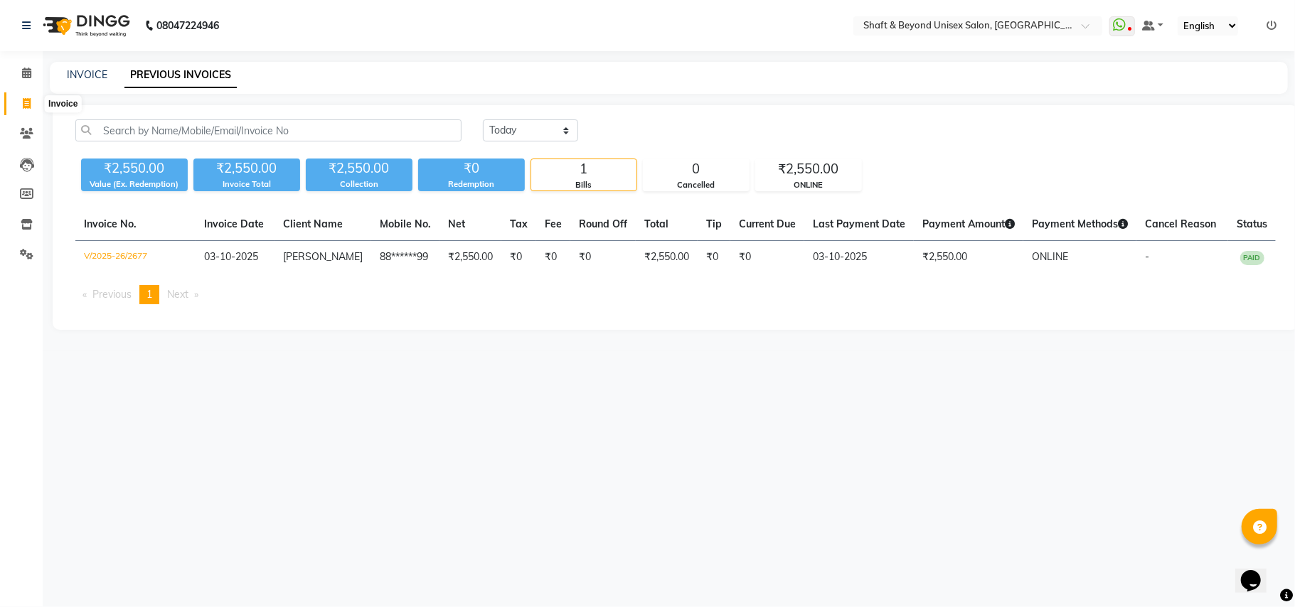
click at [27, 104] on icon at bounding box center [27, 103] width 8 height 11
select select "3878"
select select "service"
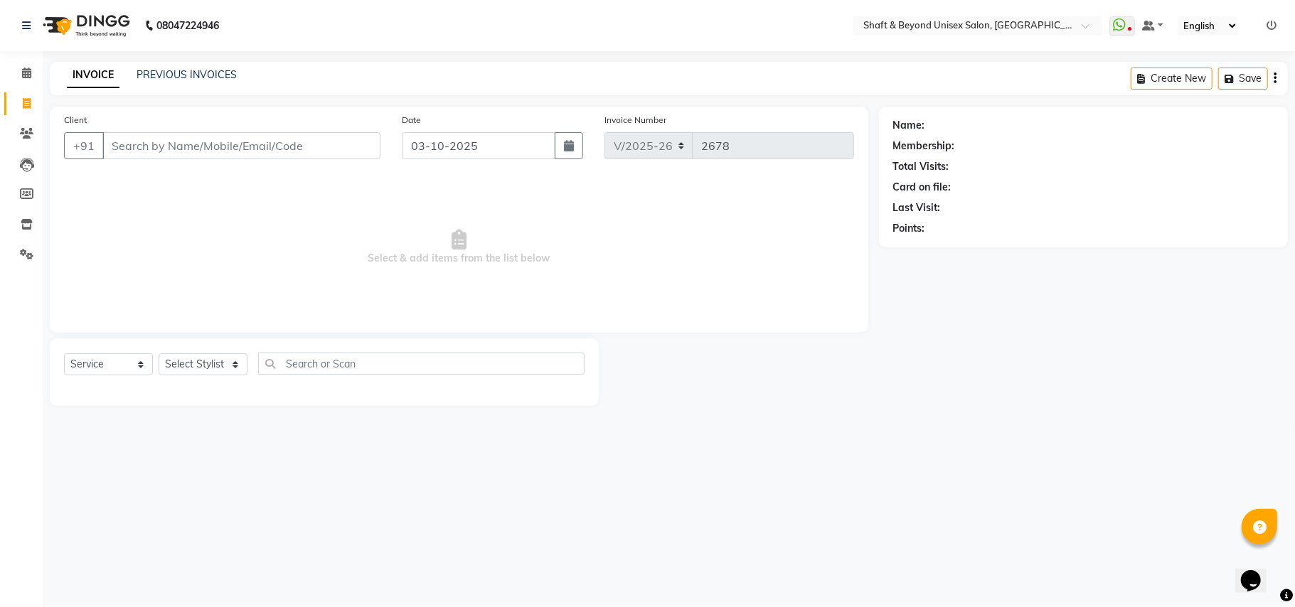
click at [213, 140] on input "Client" at bounding box center [241, 145] width 278 height 27
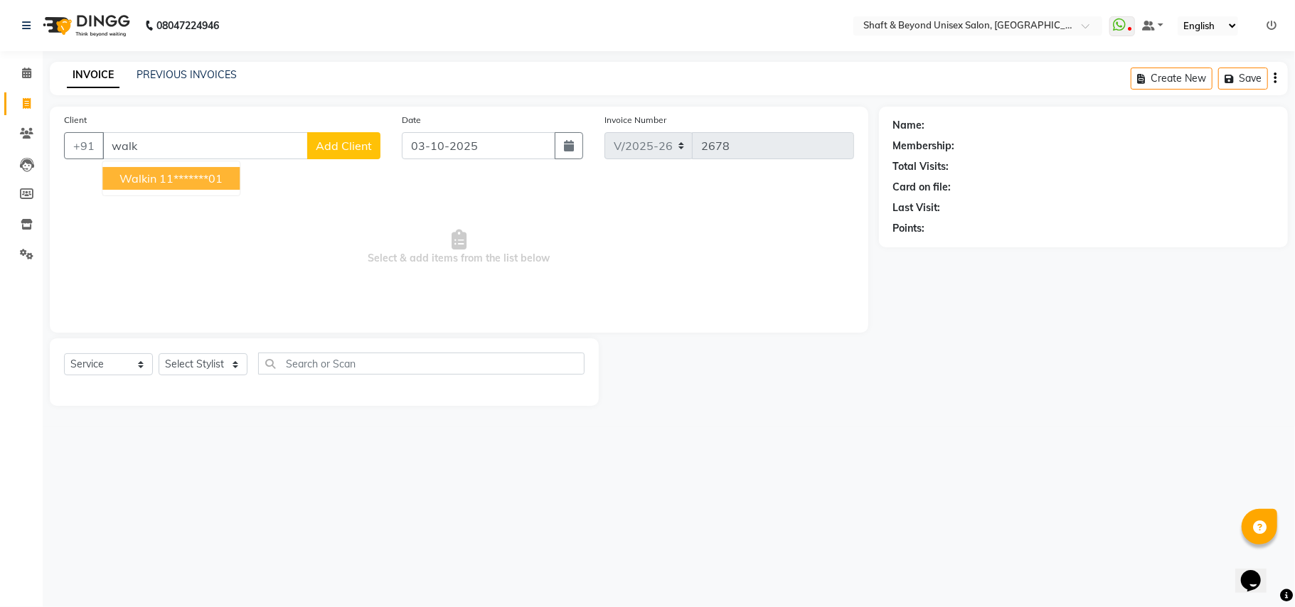
click at [211, 186] on button "walkin 11*******01" at bounding box center [170, 178] width 137 height 23
type input "11*******01"
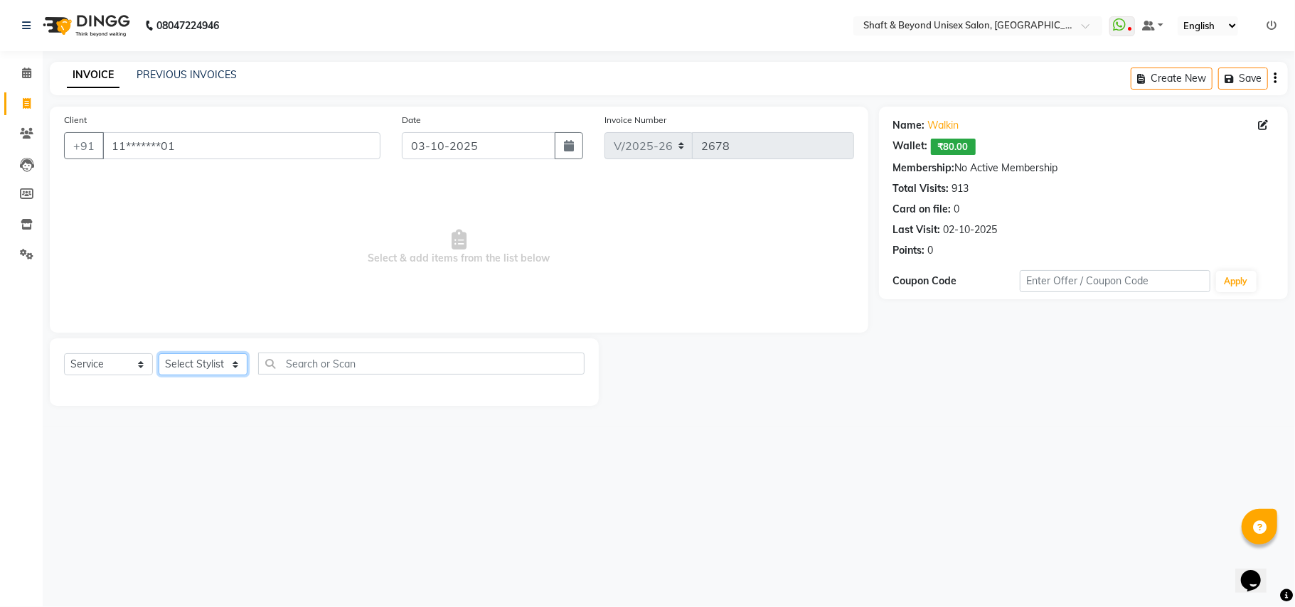
click at [212, 371] on select "Select Stylist Archana [PERSON_NAME] [PERSON_NAME] [PERSON_NAME] [PERSON_NAME] …" at bounding box center [203, 365] width 89 height 22
click at [565, 149] on icon "button" at bounding box center [569, 145] width 10 height 11
select select "10"
select select "2025"
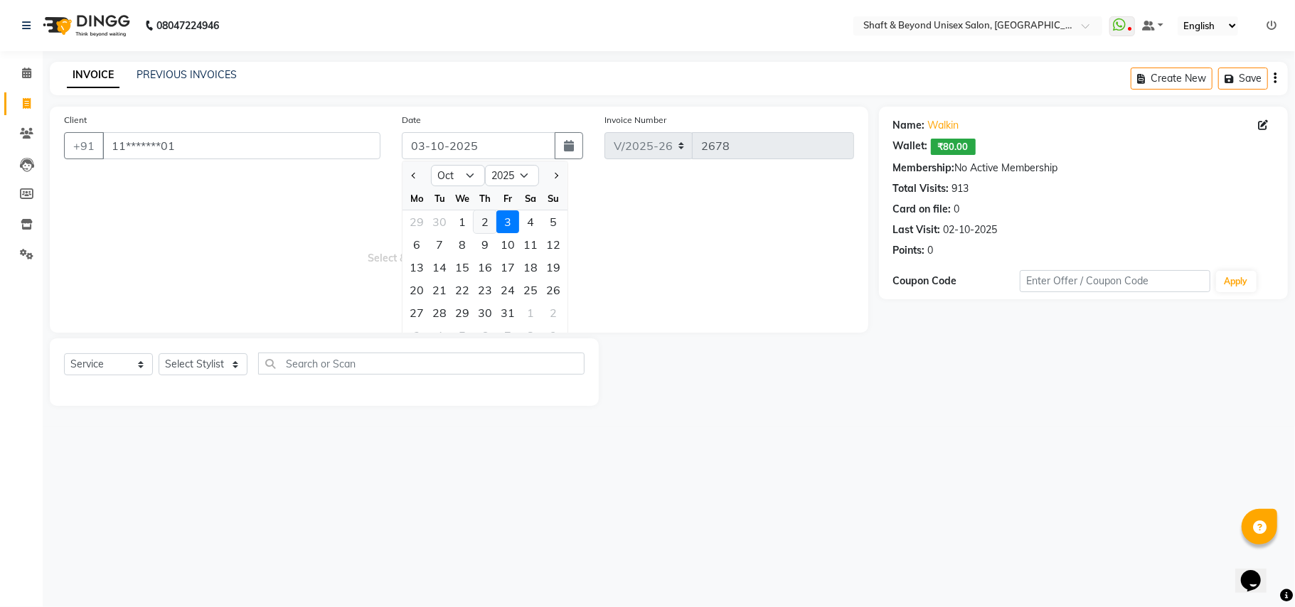
click at [481, 223] on div "2" at bounding box center [485, 222] width 23 height 23
type input "02-10-2025"
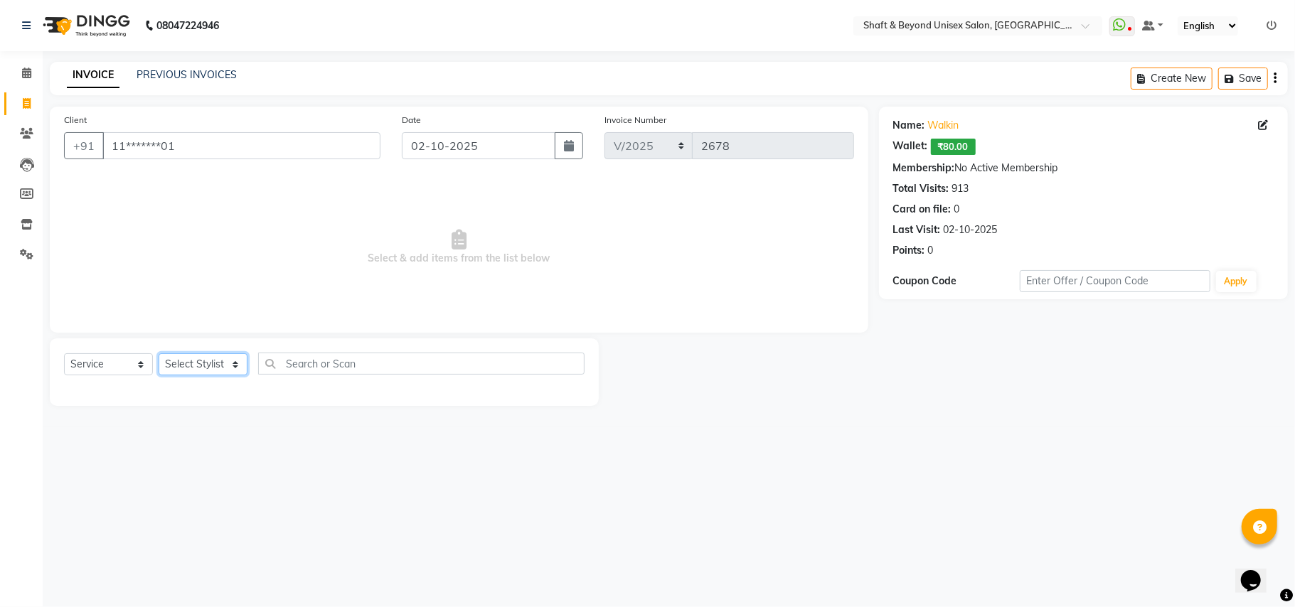
click at [200, 364] on select "Select Stylist Archana [PERSON_NAME] [PERSON_NAME] [PERSON_NAME] [PERSON_NAME] …" at bounding box center [203, 365] width 89 height 22
select select "88897"
click at [159, 354] on select "Select Stylist Archana [PERSON_NAME] [PERSON_NAME] [PERSON_NAME] [PERSON_NAME] …" at bounding box center [203, 365] width 89 height 22
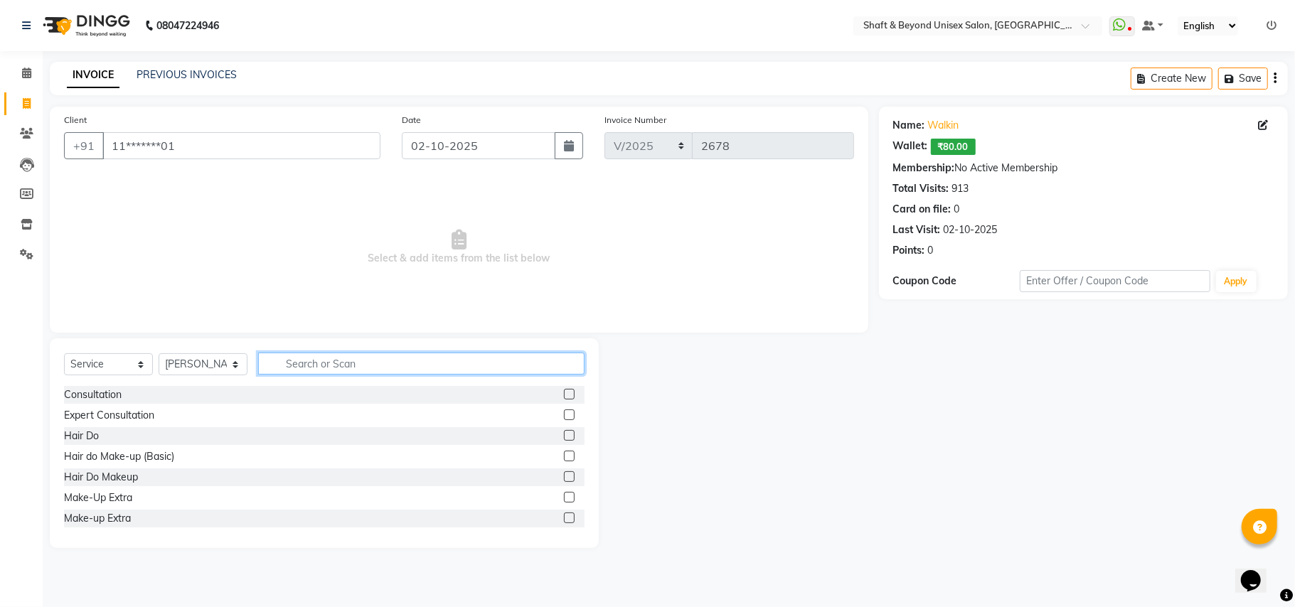
click at [313, 363] on input "text" at bounding box center [421, 364] width 326 height 22
type input "cut"
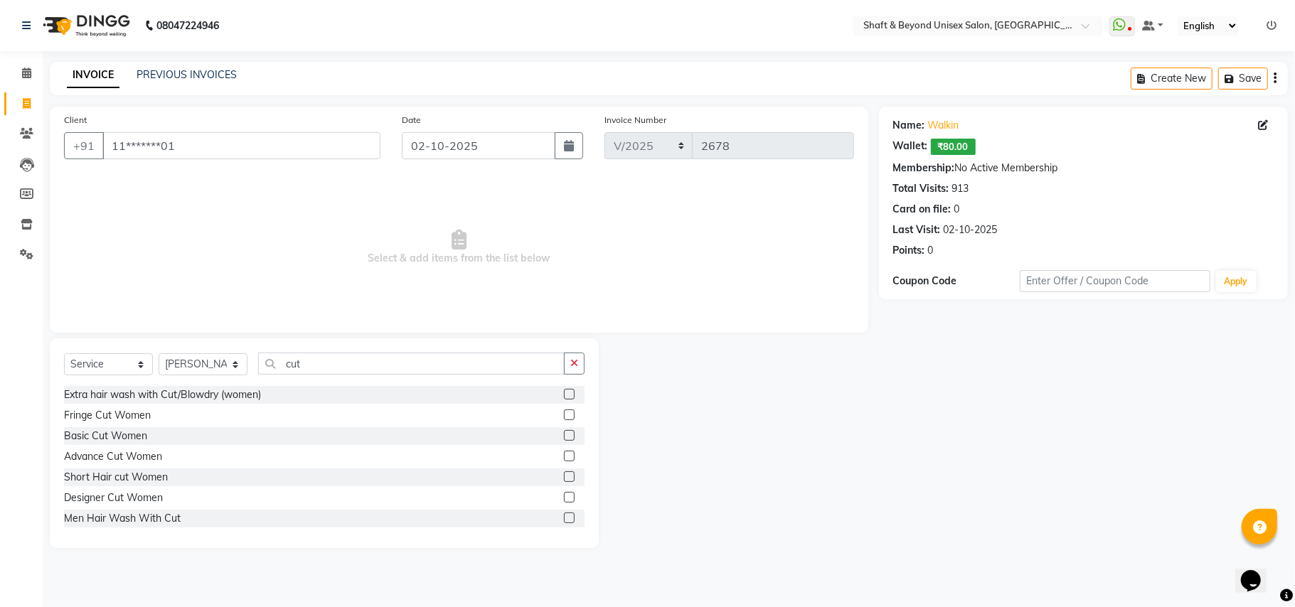
click at [564, 457] on label at bounding box center [569, 456] width 11 height 11
click at [564, 457] on input "checkbox" at bounding box center [568, 456] width 9 height 9
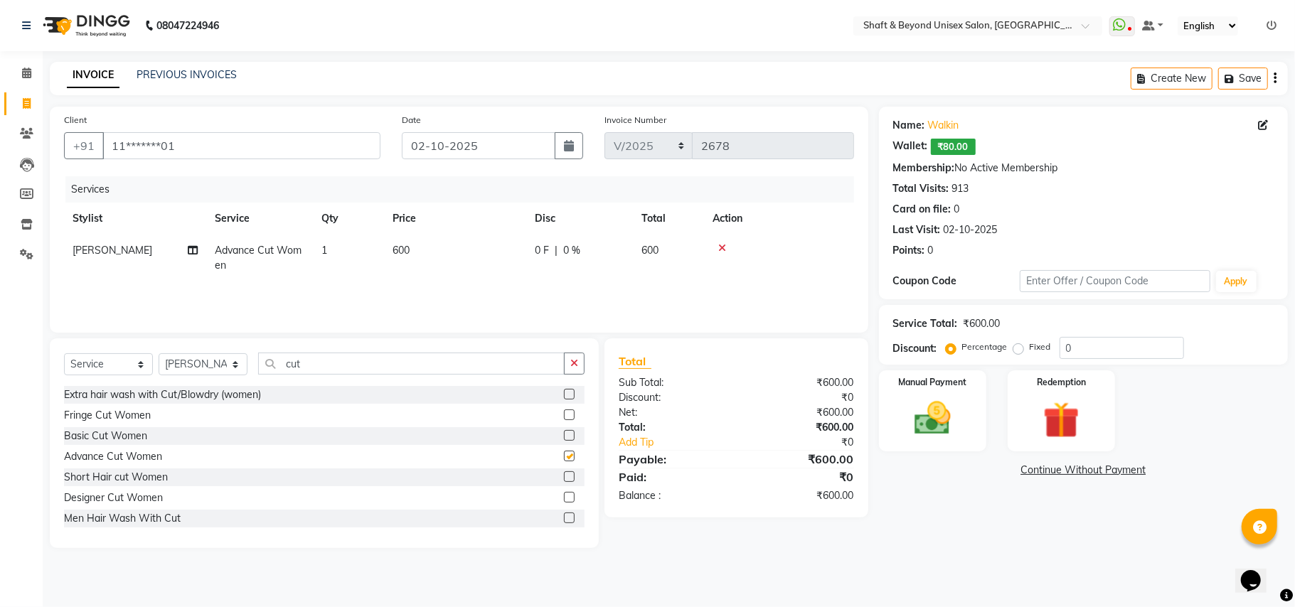
checkbox input "false"
click at [942, 445] on div "Manual Payment" at bounding box center [933, 411] width 112 height 84
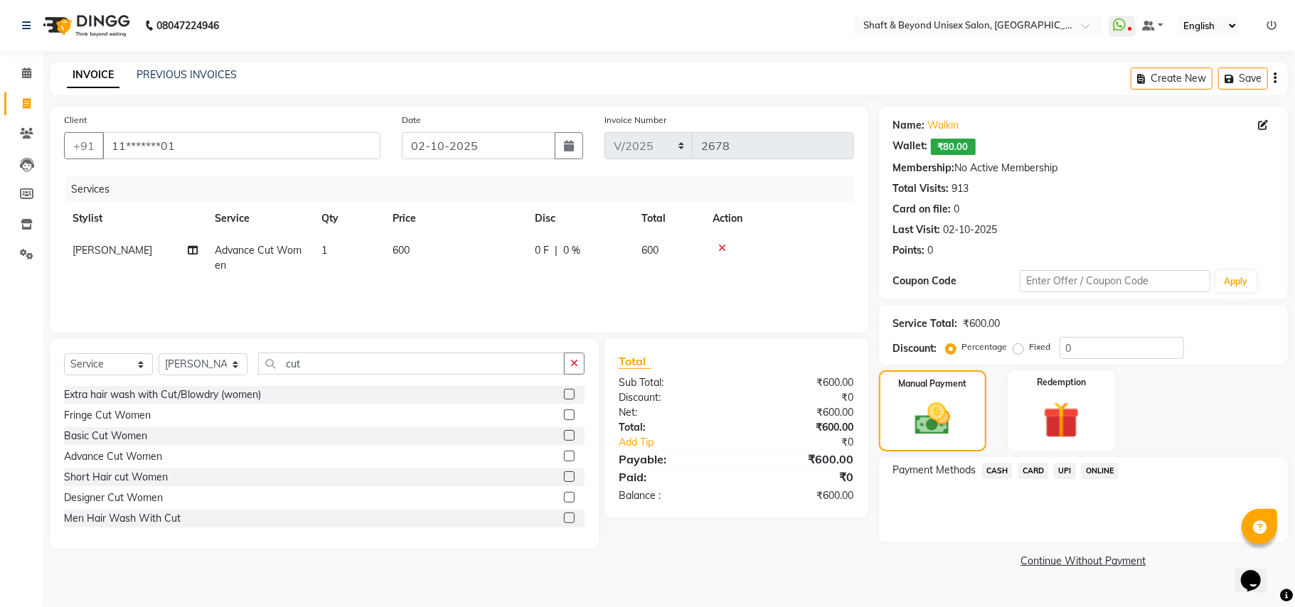
click at [1026, 468] on span "CARD" at bounding box center [1033, 471] width 31 height 16
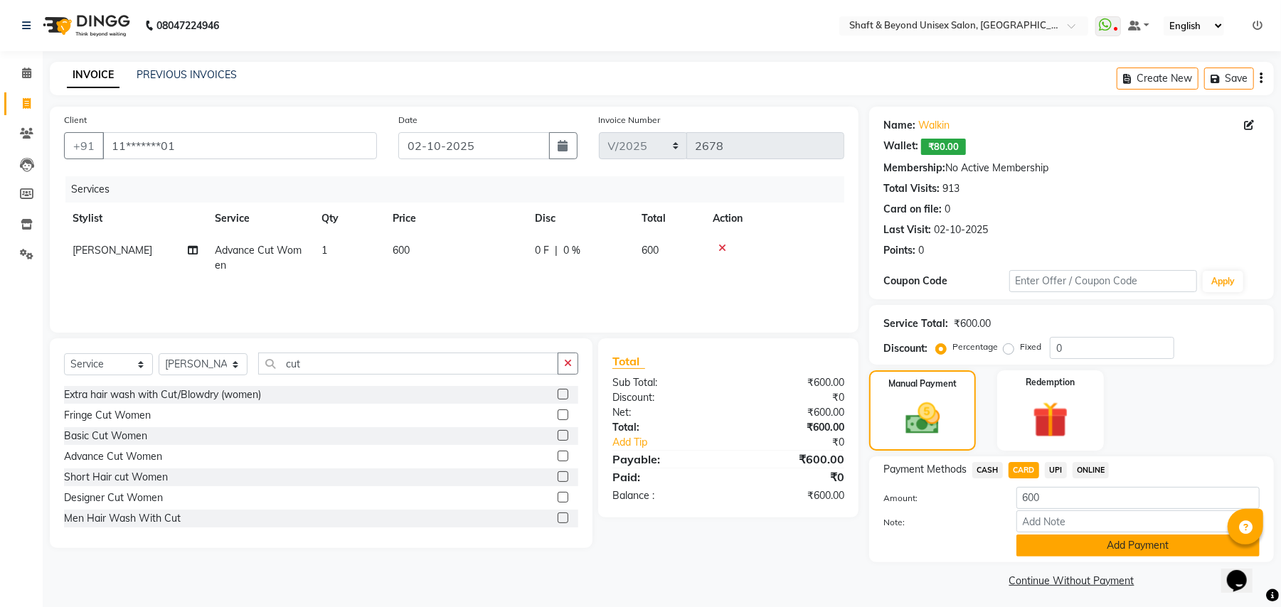
click at [1056, 549] on button "Add Payment" at bounding box center [1137, 546] width 243 height 22
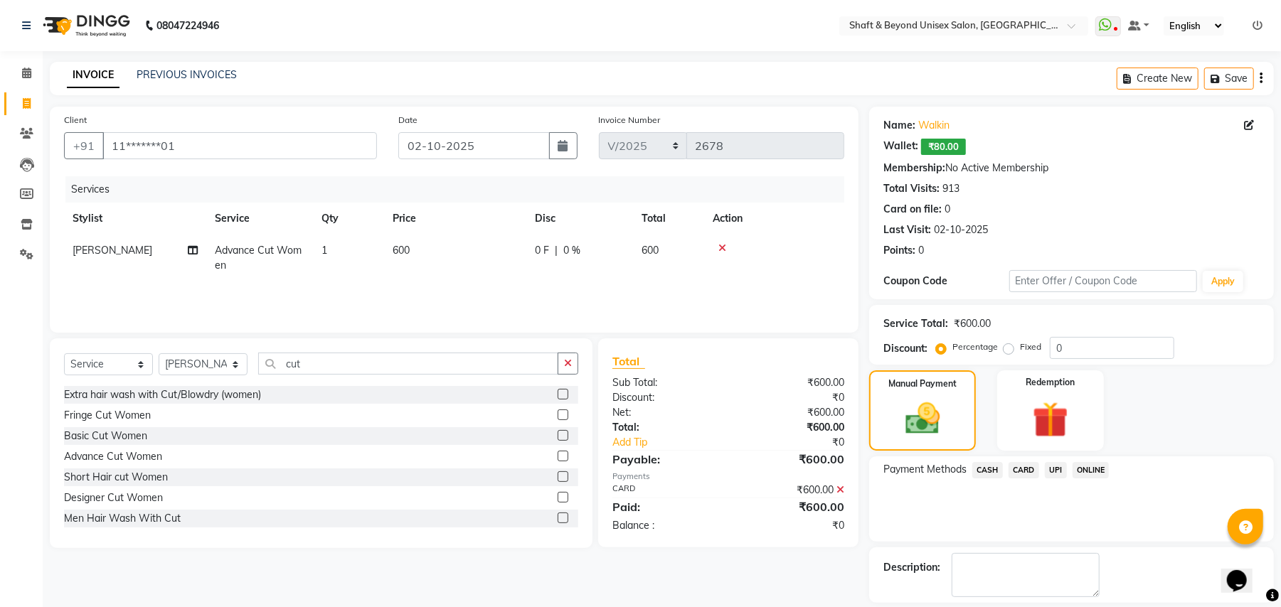
scroll to position [66, 0]
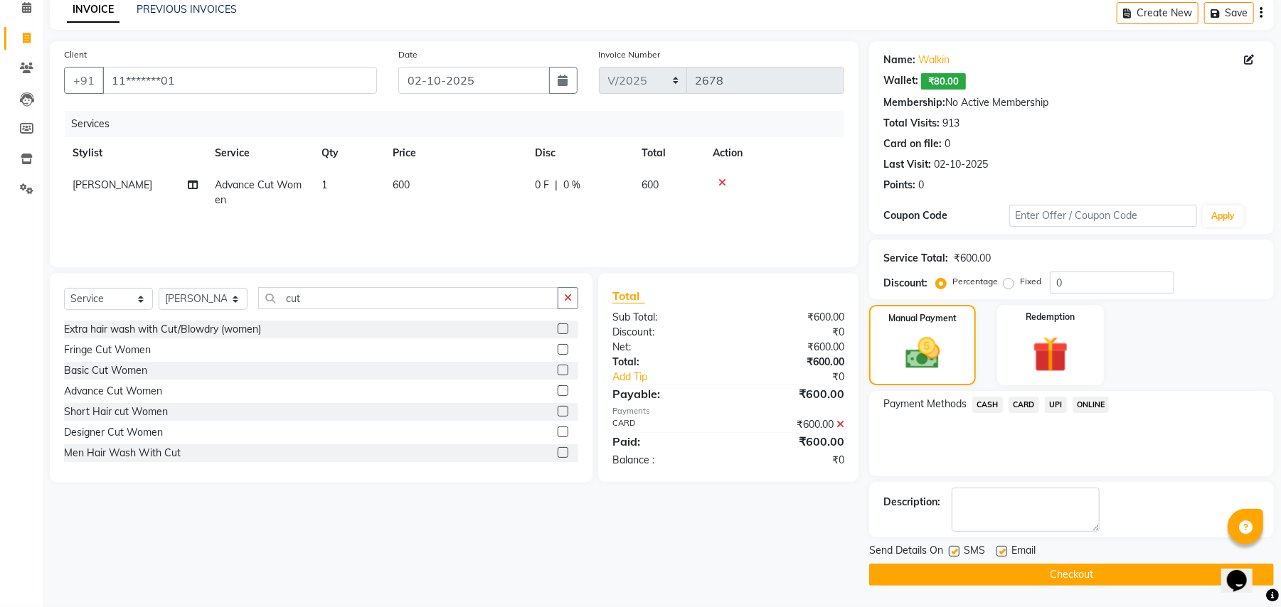
click at [1040, 569] on button "Checkout" at bounding box center [1071, 575] width 405 height 22
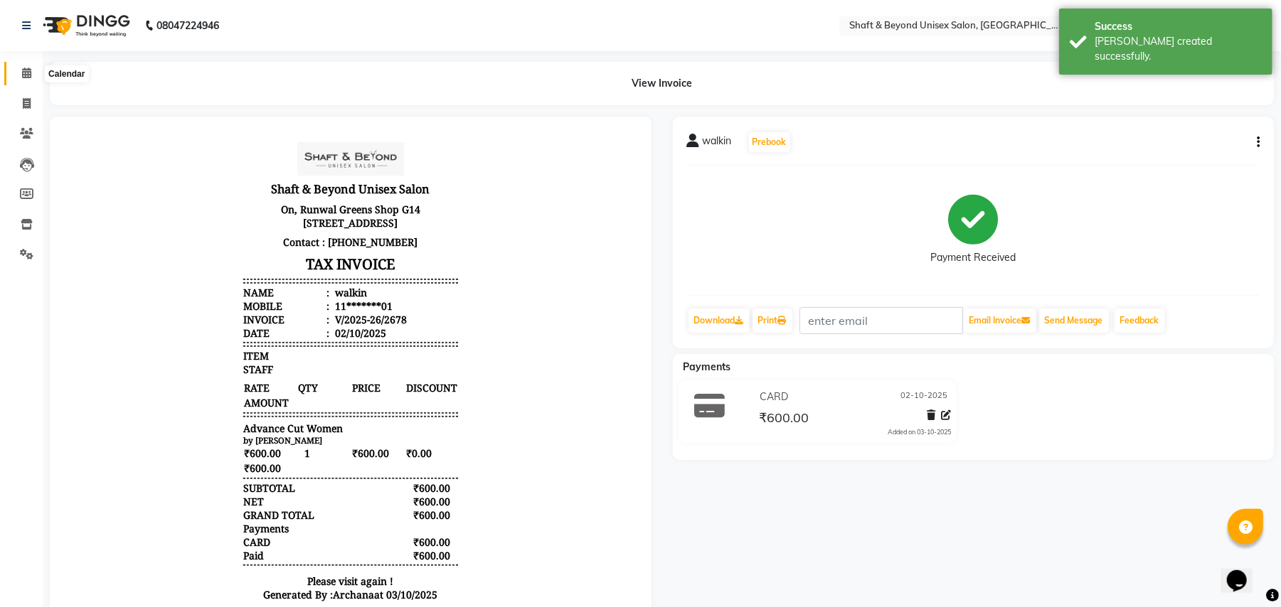
click at [26, 72] on icon at bounding box center [26, 73] width 9 height 11
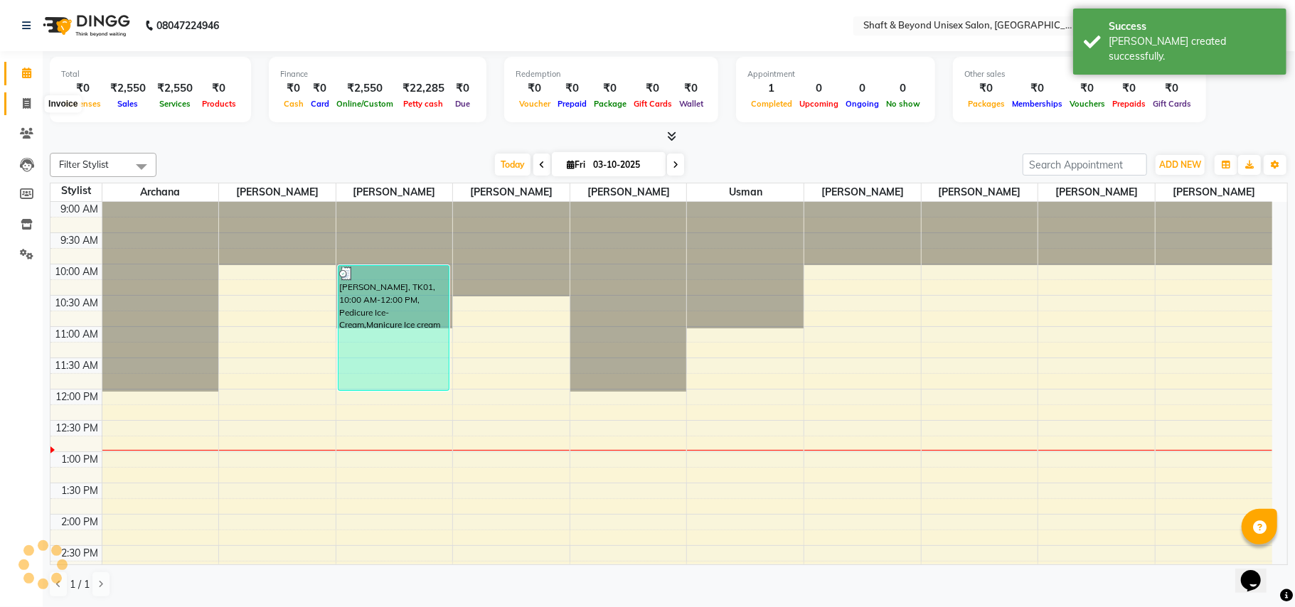
click at [26, 105] on icon at bounding box center [27, 103] width 8 height 11
select select "3878"
select select "service"
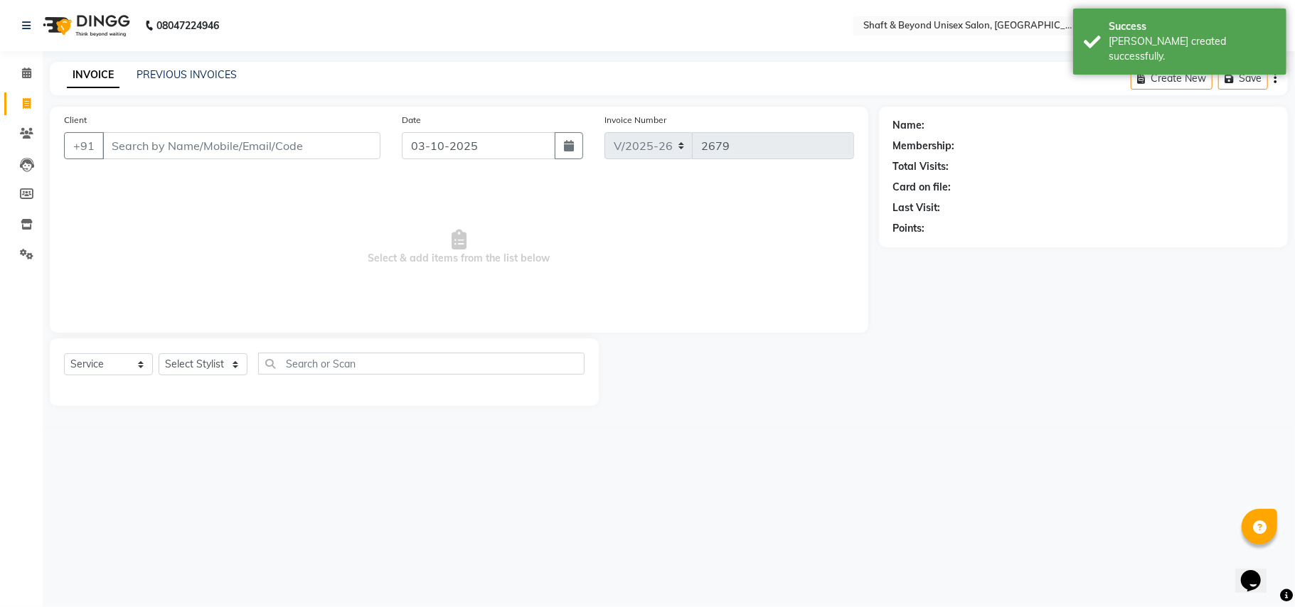
drag, startPoint x: 137, startPoint y: 145, endPoint x: 145, endPoint y: 147, distance: 8.7
click at [142, 146] on input "Client" at bounding box center [241, 145] width 278 height 27
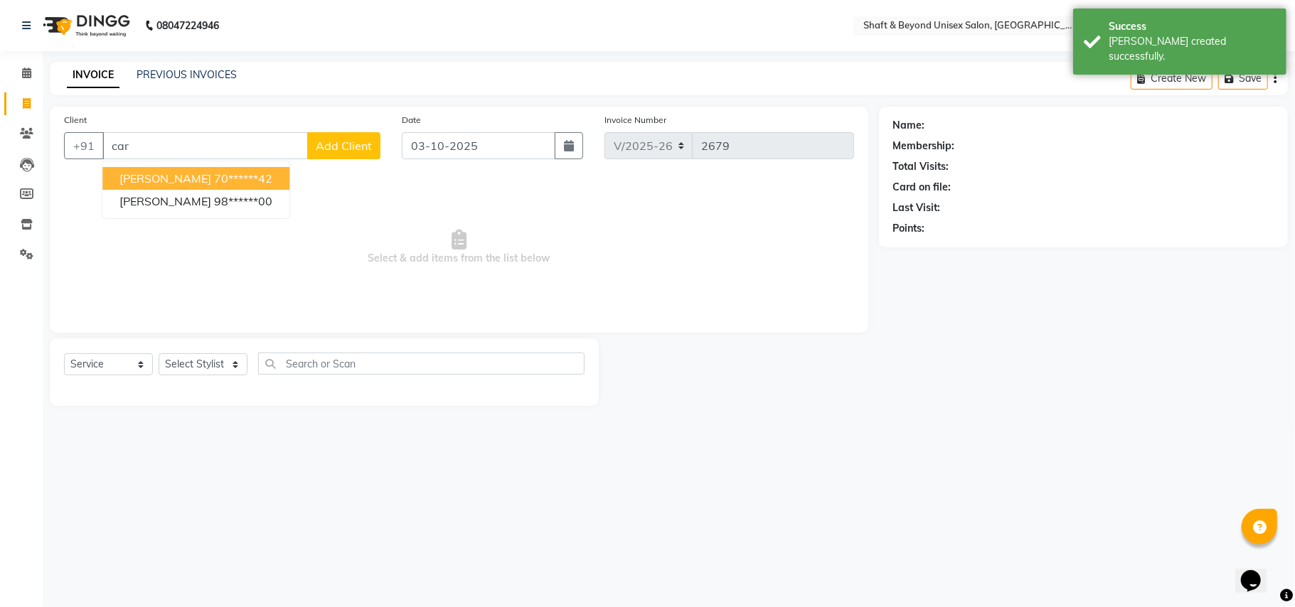
click at [174, 185] on span "[PERSON_NAME]" at bounding box center [165, 178] width 92 height 14
type input "70******42"
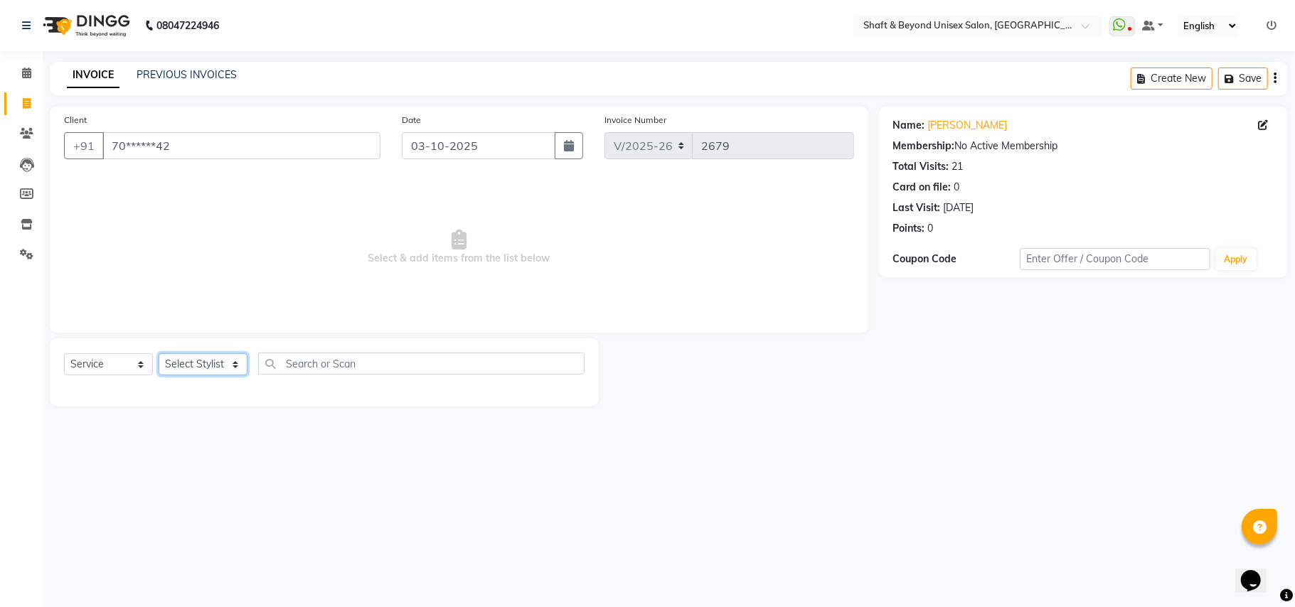
click at [196, 363] on select "Select Stylist Archana [PERSON_NAME] [PERSON_NAME] [PERSON_NAME] [PERSON_NAME] …" at bounding box center [203, 365] width 89 height 22
select select "19080"
click at [159, 354] on select "Select Stylist Archana [PERSON_NAME] [PERSON_NAME] [PERSON_NAME] [PERSON_NAME] …" at bounding box center [203, 365] width 89 height 22
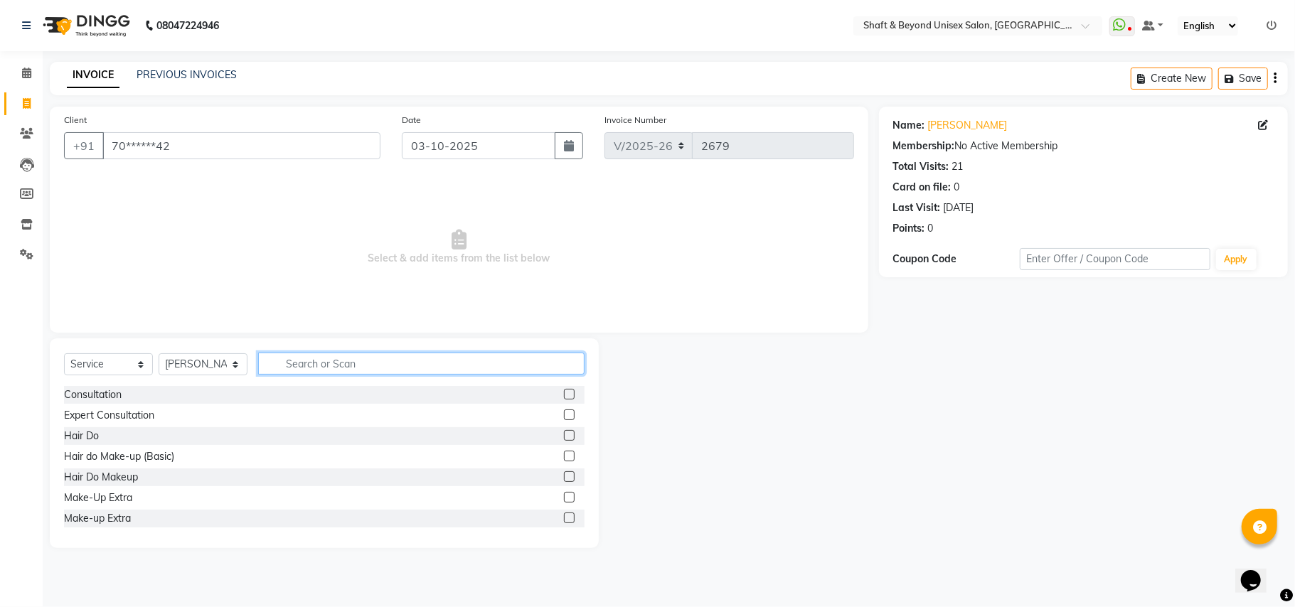
click at [296, 362] on input "text" at bounding box center [421, 364] width 326 height 22
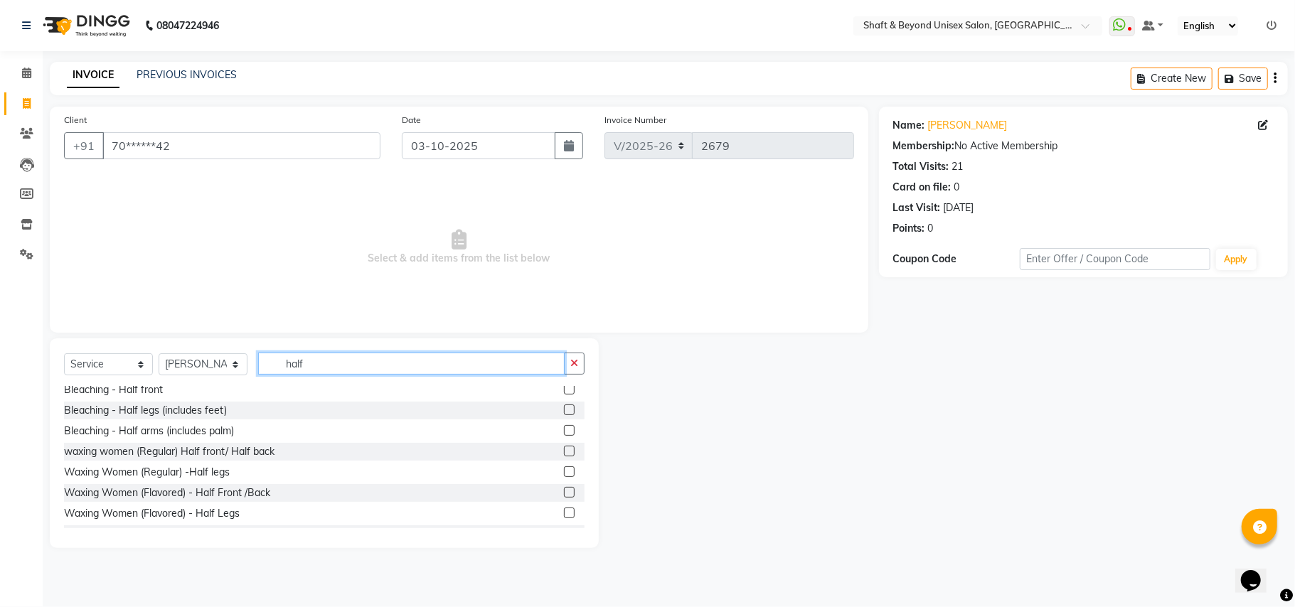
scroll to position [189, 0]
type input "half"
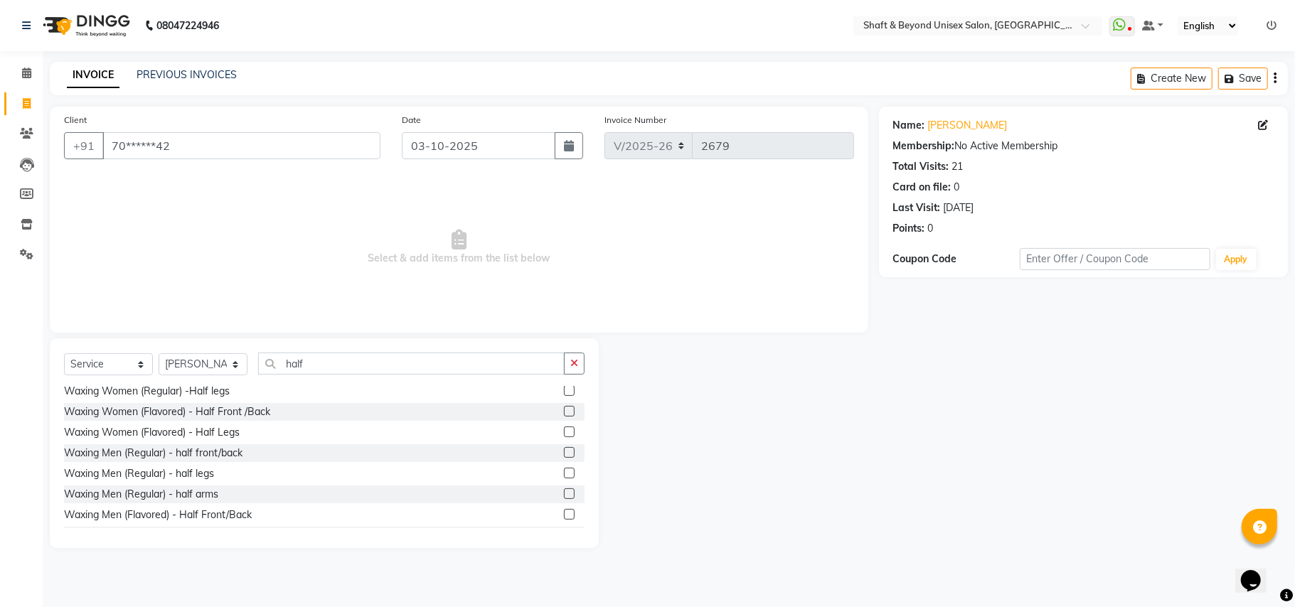
click at [564, 428] on label at bounding box center [569, 432] width 11 height 11
click at [564, 428] on input "checkbox" at bounding box center [568, 432] width 9 height 9
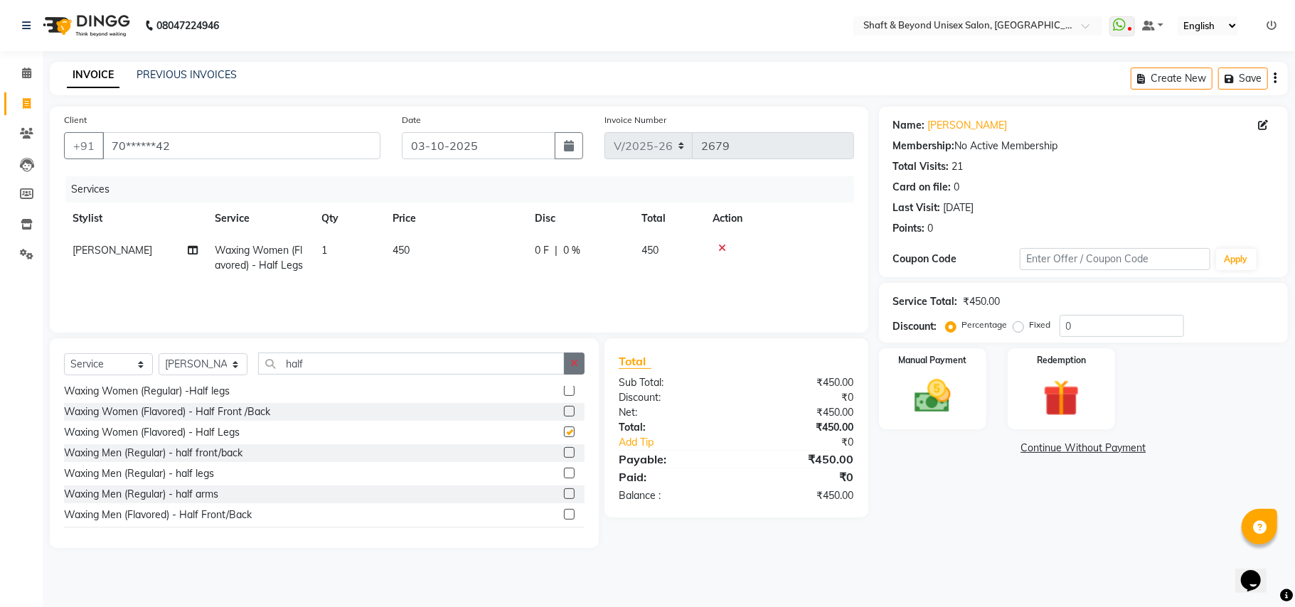
checkbox input "false"
click at [570, 367] on icon "button" at bounding box center [574, 363] width 8 height 10
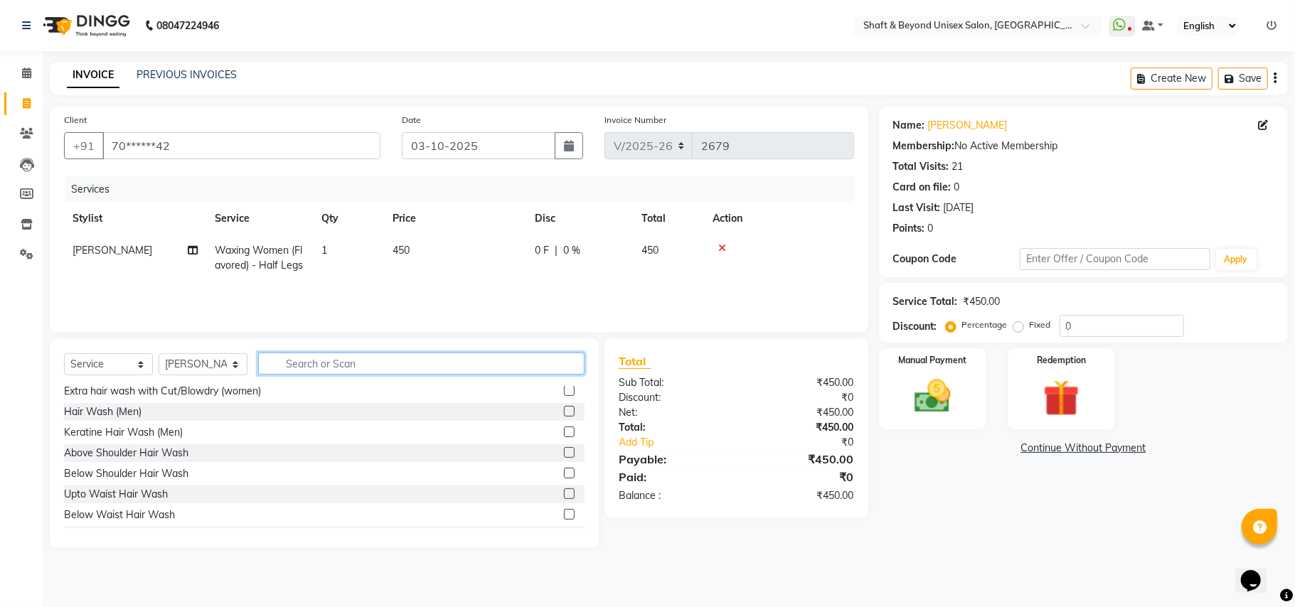
click at [479, 364] on input "text" at bounding box center [421, 364] width 326 height 22
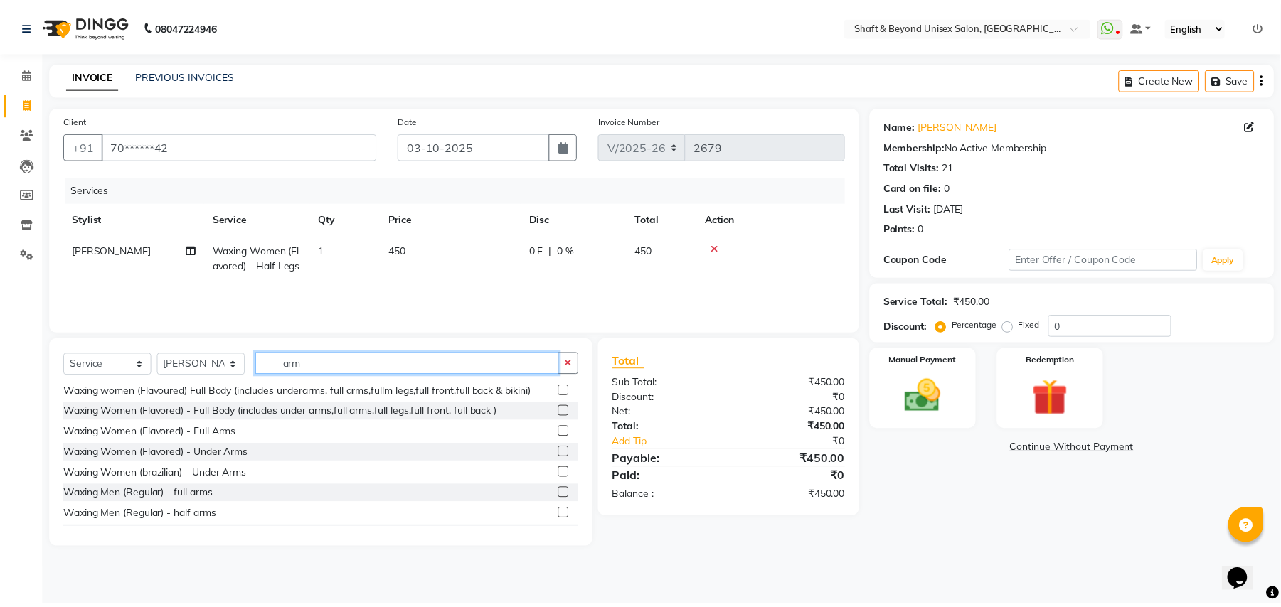
scroll to position [128, 0]
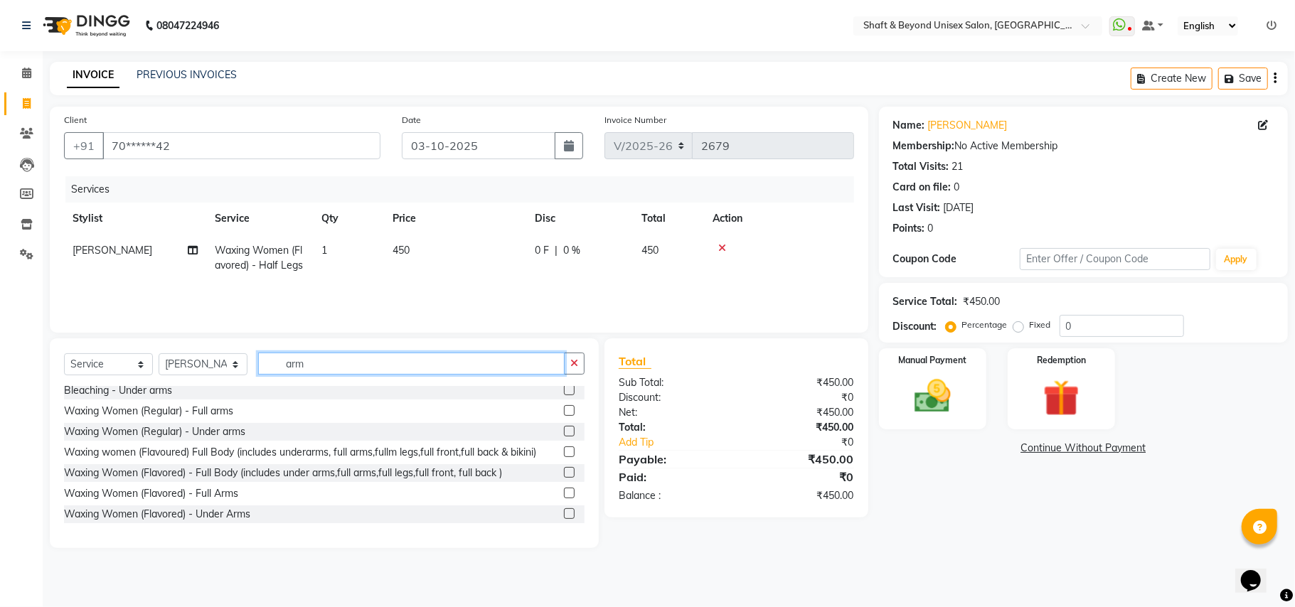
type input "arm"
click at [564, 496] on label at bounding box center [569, 493] width 11 height 11
click at [564, 496] on input "checkbox" at bounding box center [568, 493] width 9 height 9
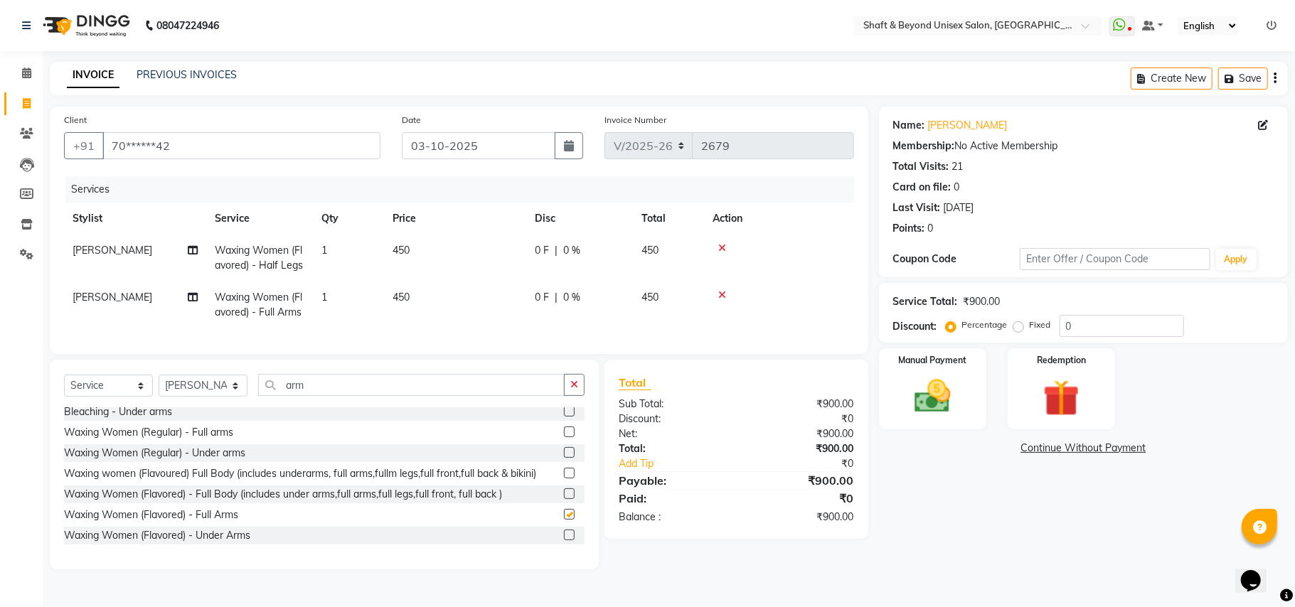
checkbox input "false"
click at [564, 541] on label at bounding box center [569, 535] width 11 height 11
click at [564, 541] on input "checkbox" at bounding box center [568, 535] width 9 height 9
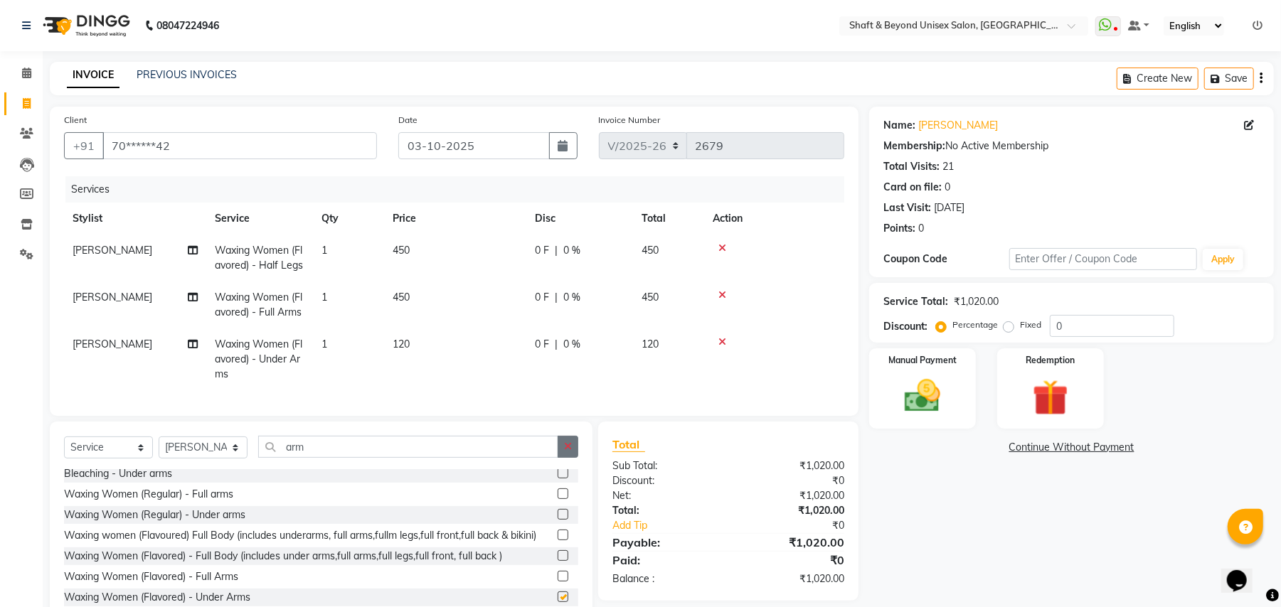
checkbox input "false"
click at [566, 452] on icon "button" at bounding box center [568, 447] width 8 height 10
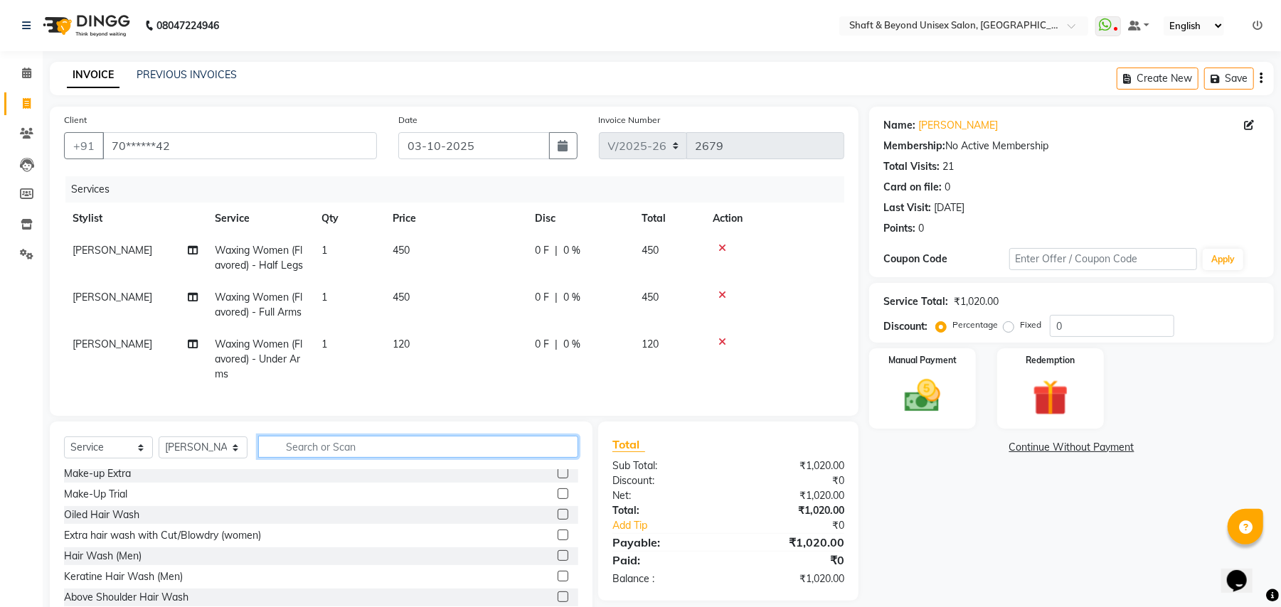
click at [514, 458] on input "text" at bounding box center [418, 447] width 320 height 22
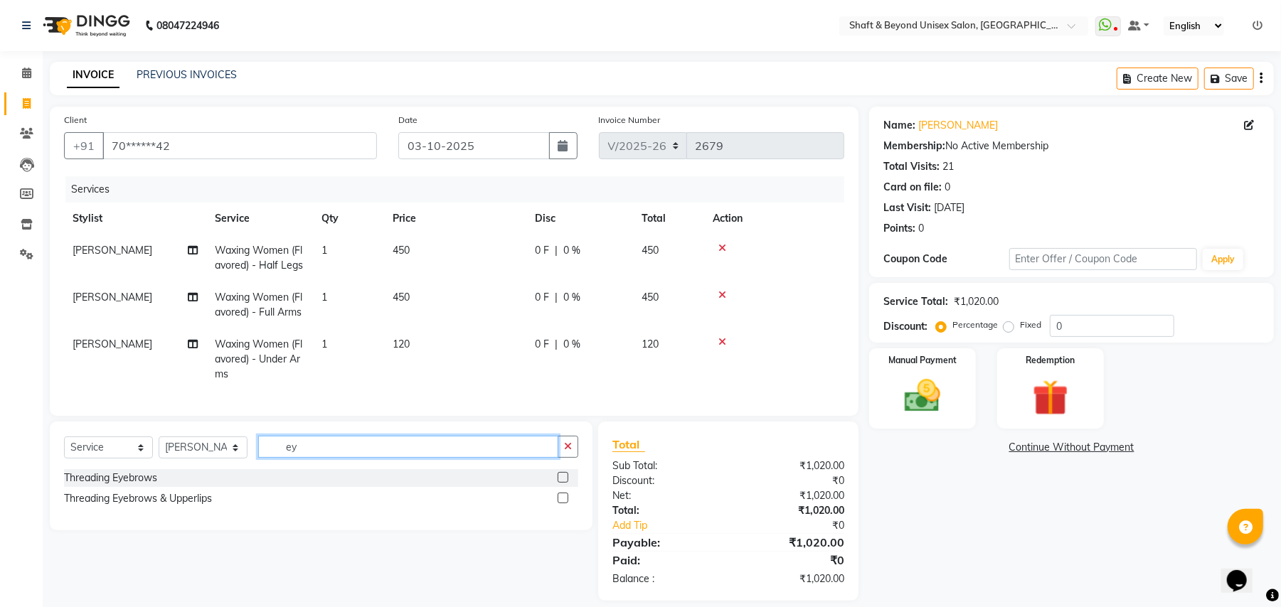
type input "ey"
click at [561, 483] on label at bounding box center [563, 477] width 11 height 11
click at [561, 483] on input "checkbox" at bounding box center [562, 478] width 9 height 9
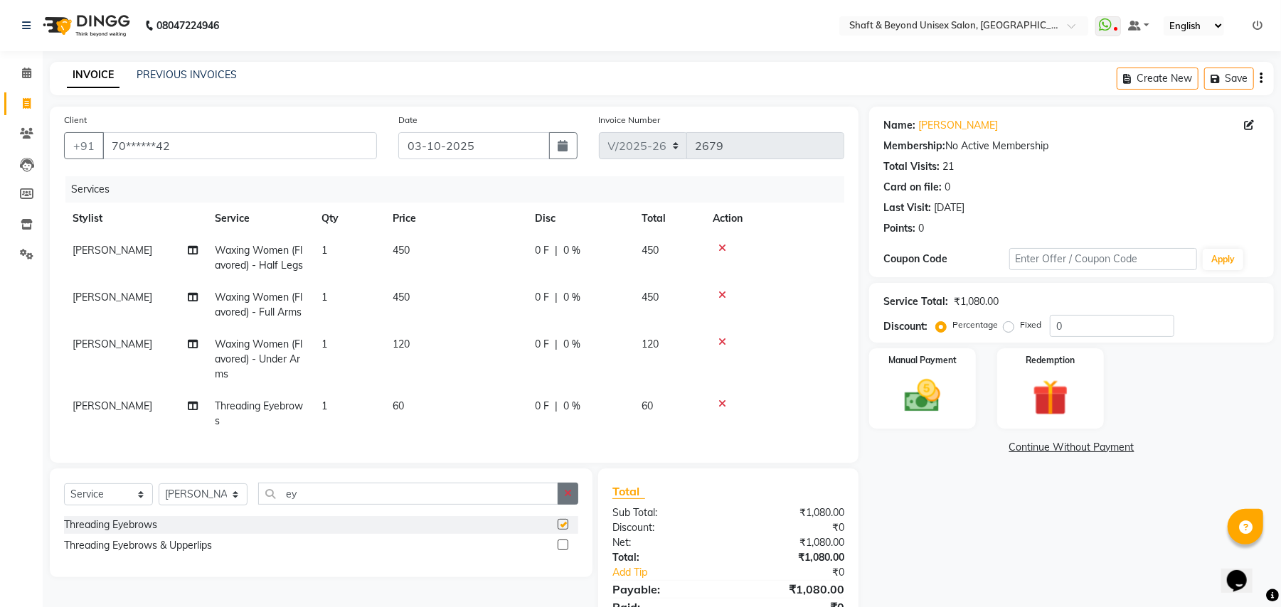
checkbox input "false"
click at [569, 499] on icon "button" at bounding box center [568, 494] width 8 height 10
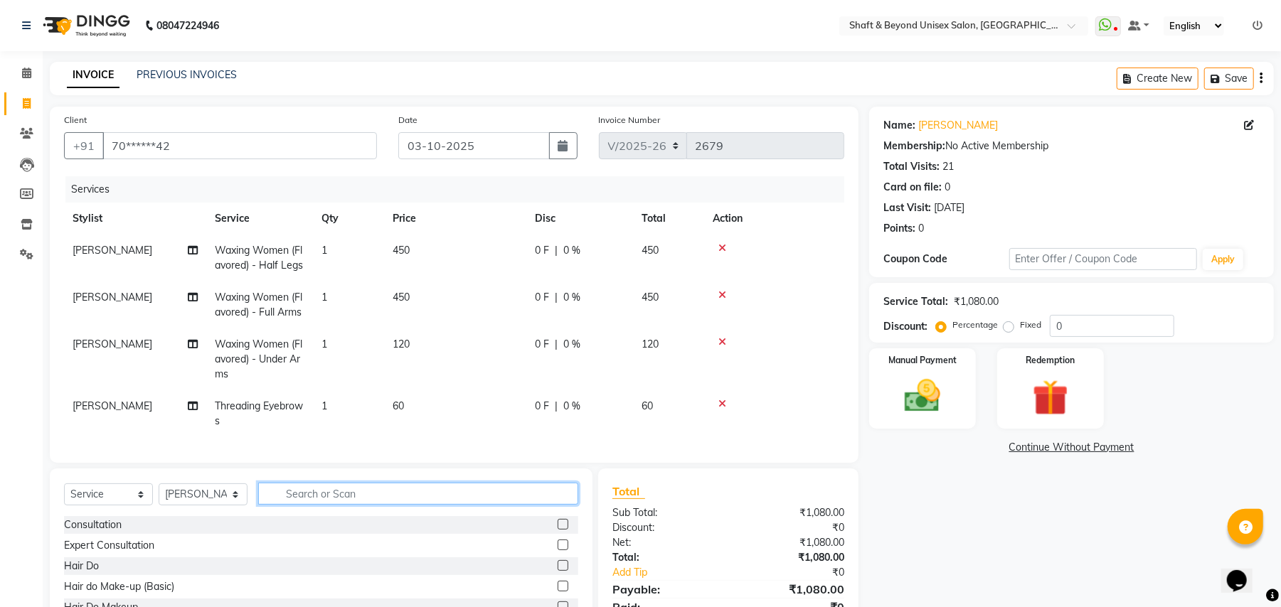
click at [530, 505] on input "text" at bounding box center [418, 494] width 320 height 22
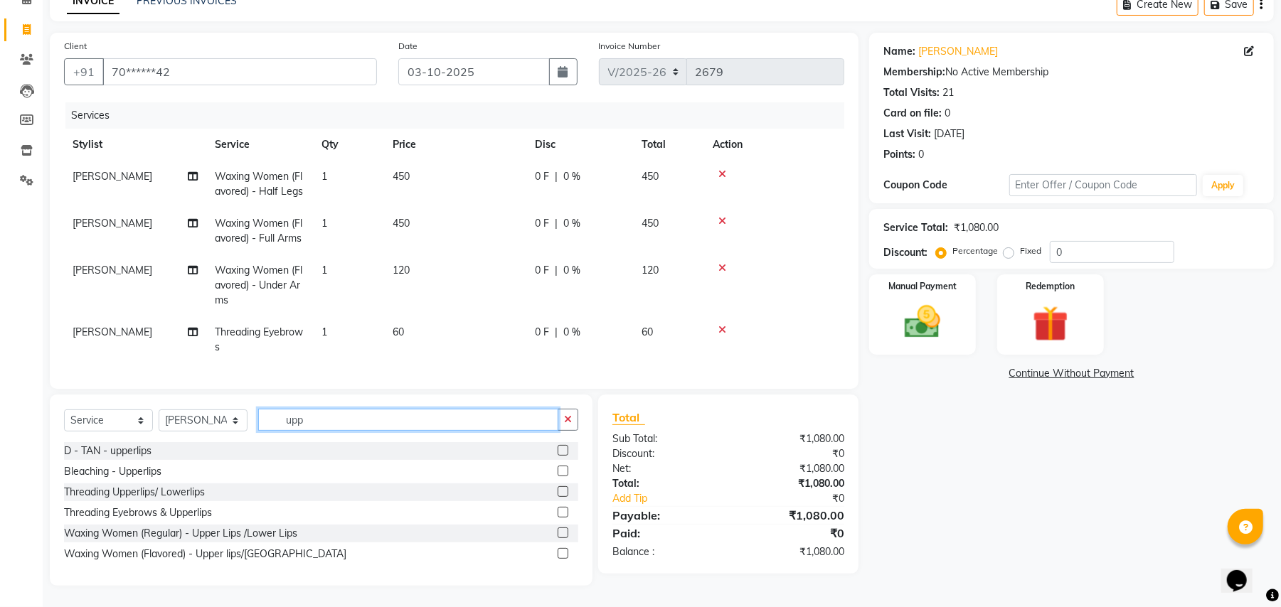
type input "upp"
click at [561, 553] on label at bounding box center [563, 553] width 11 height 11
click at [561, 553] on input "checkbox" at bounding box center [562, 554] width 9 height 9
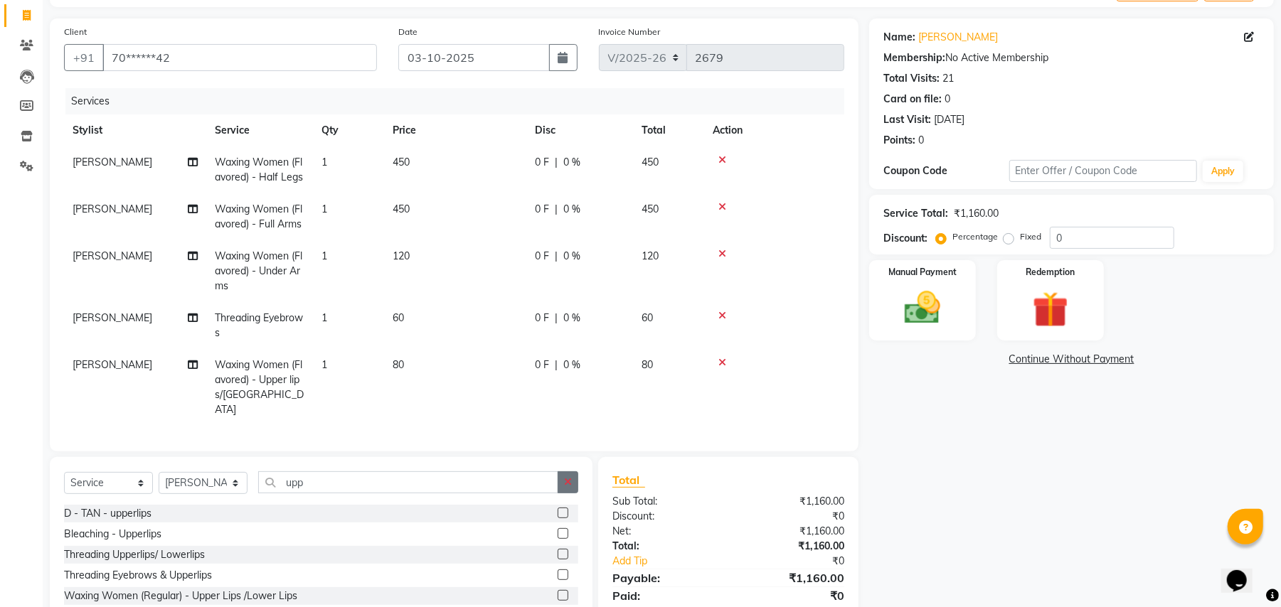
checkbox input "false"
click at [566, 481] on icon "button" at bounding box center [568, 482] width 8 height 10
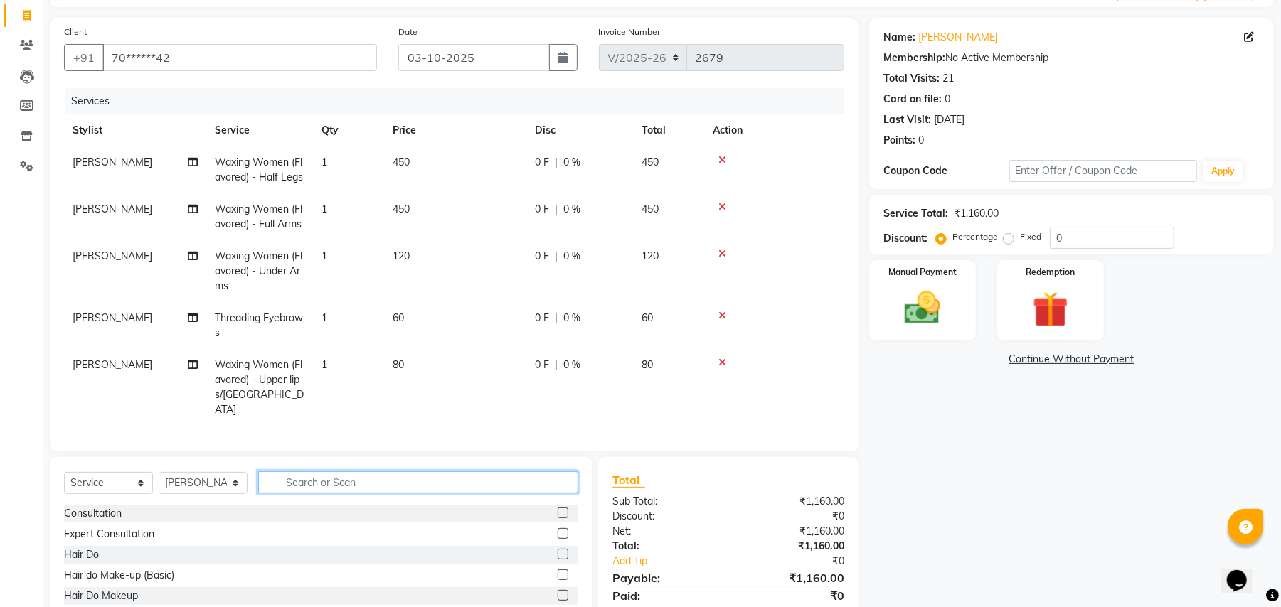
click at [524, 482] on input "text" at bounding box center [418, 483] width 320 height 22
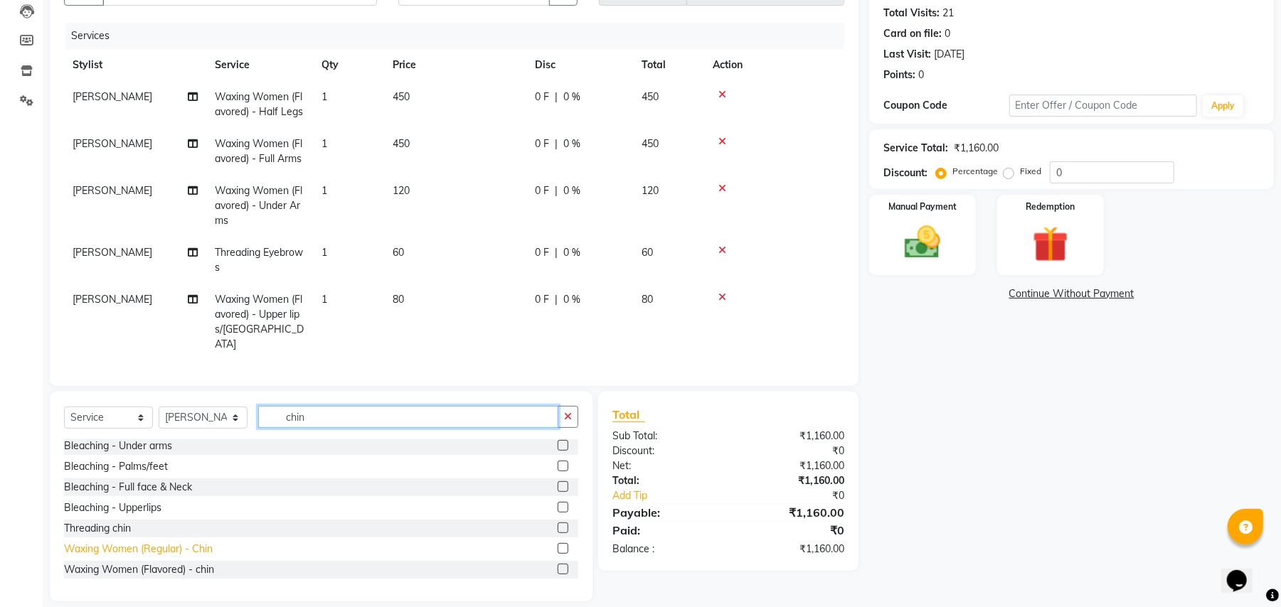
scroll to position [169, 0]
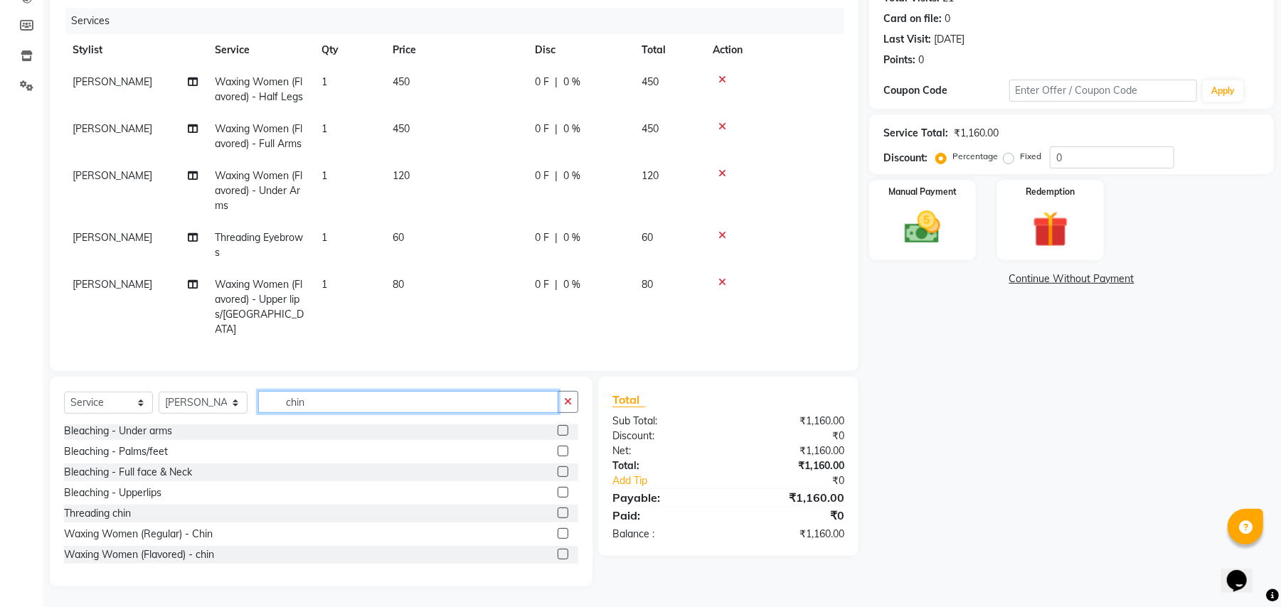
type input "chin"
click at [558, 555] on label at bounding box center [563, 554] width 11 height 11
click at [558, 555] on input "checkbox" at bounding box center [562, 555] width 9 height 9
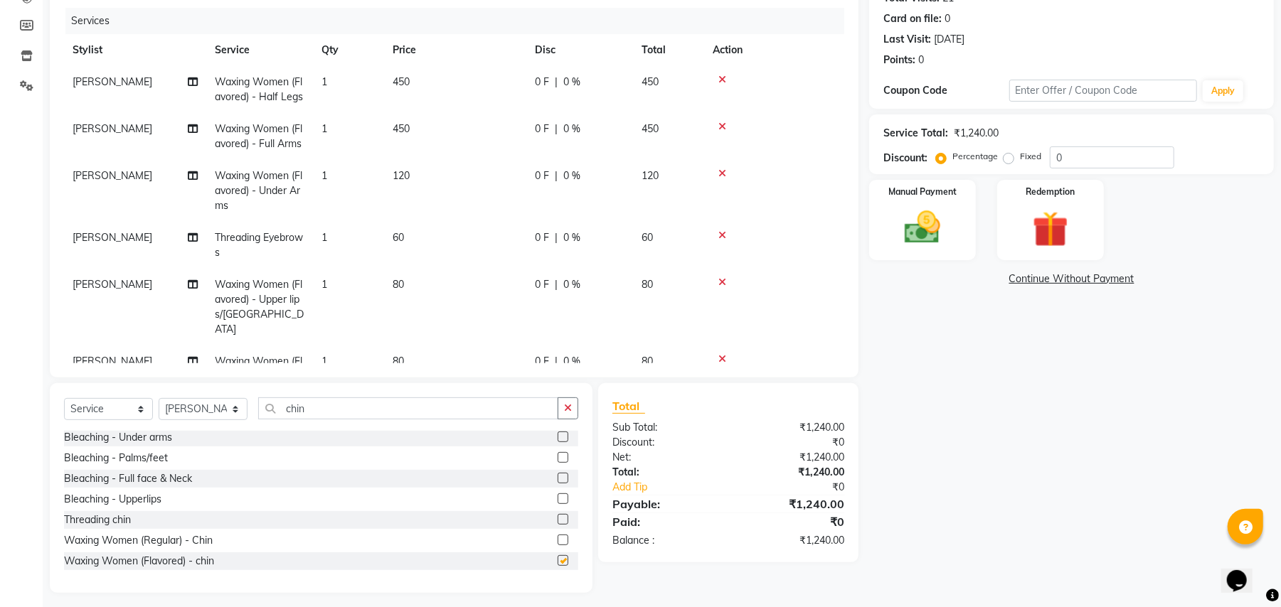
checkbox input "false"
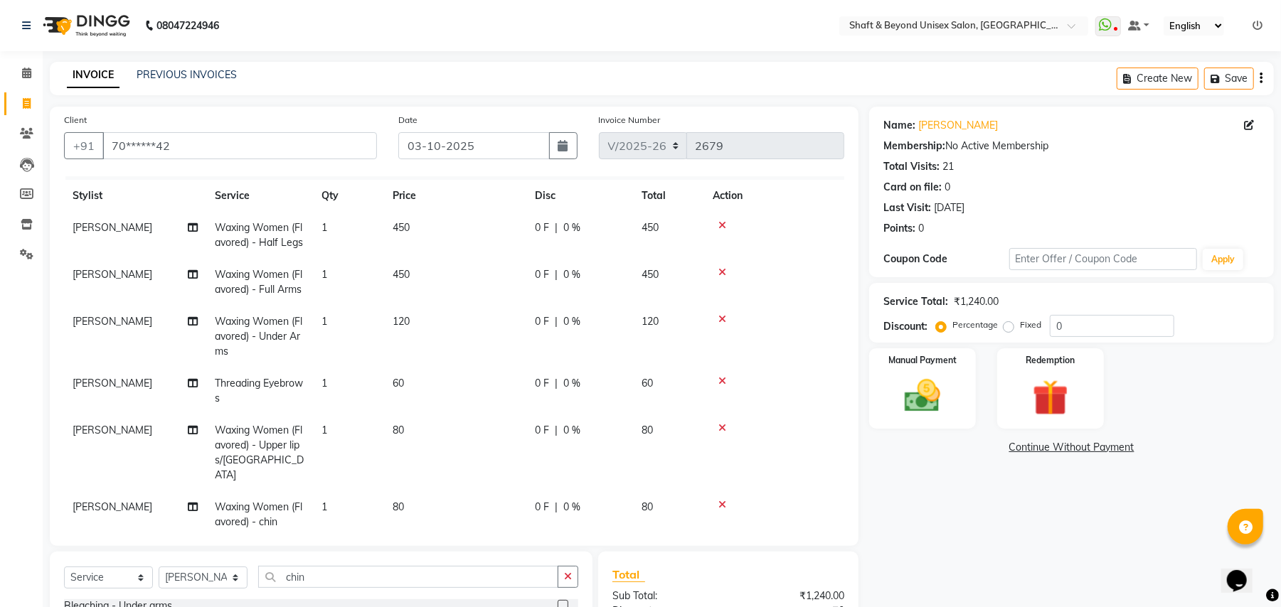
scroll to position [40, 0]
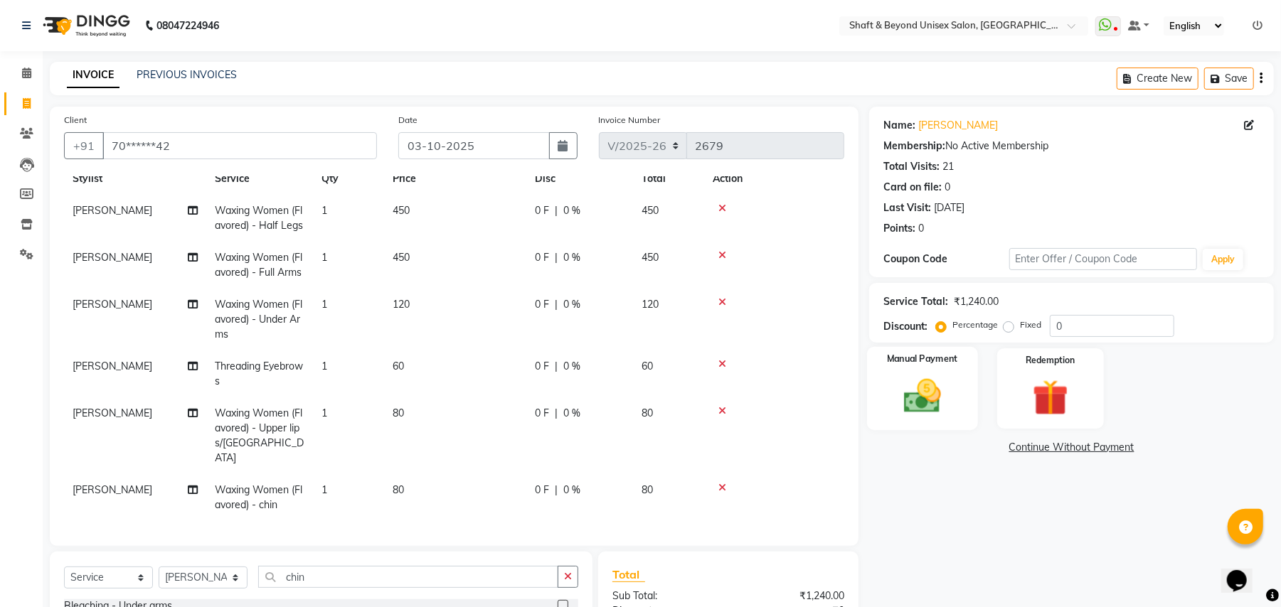
click at [925, 408] on img at bounding box center [922, 396] width 61 height 43
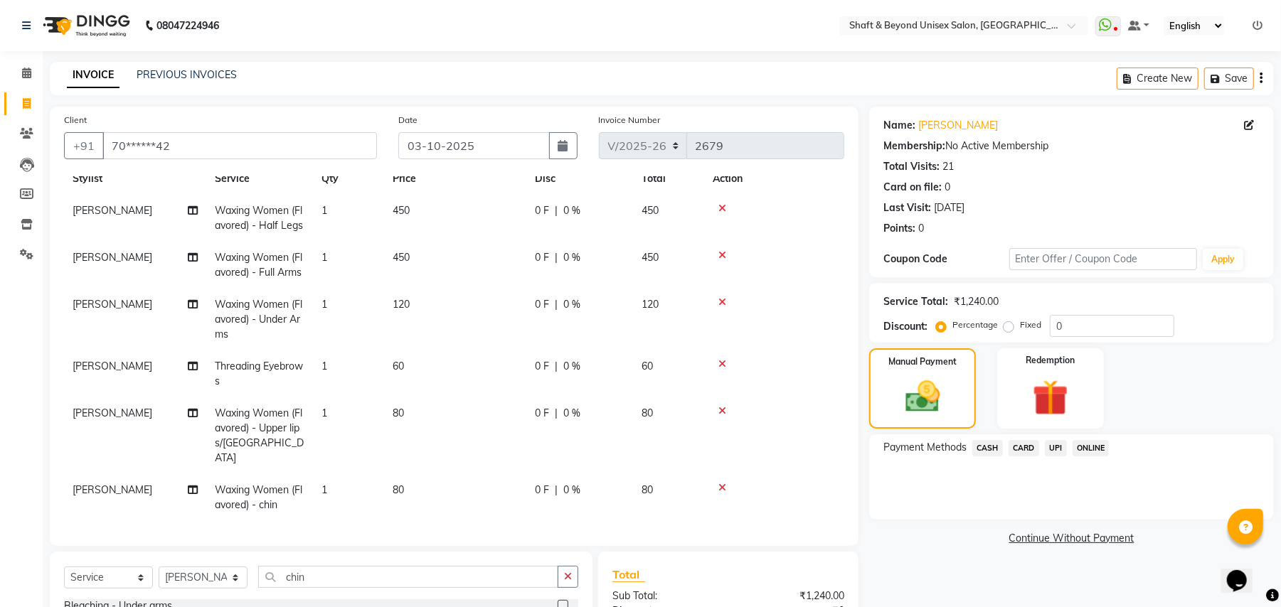
click at [1027, 448] on span "CARD" at bounding box center [1024, 448] width 31 height 16
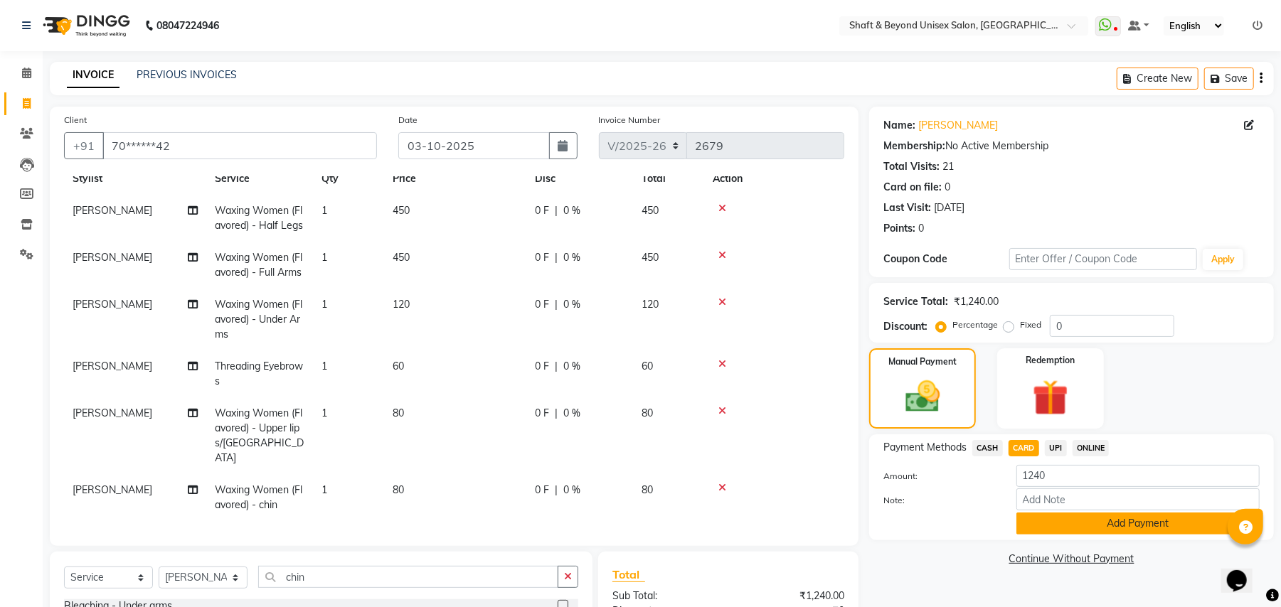
click at [1061, 519] on button "Add Payment" at bounding box center [1137, 524] width 243 height 22
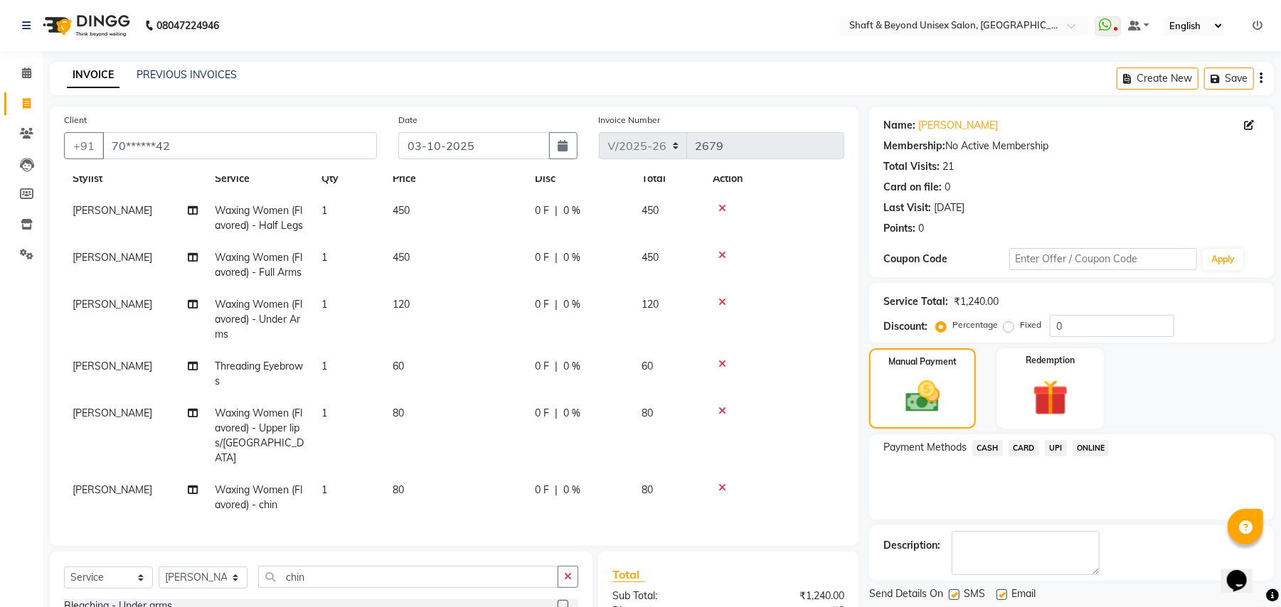
scroll to position [175, 0]
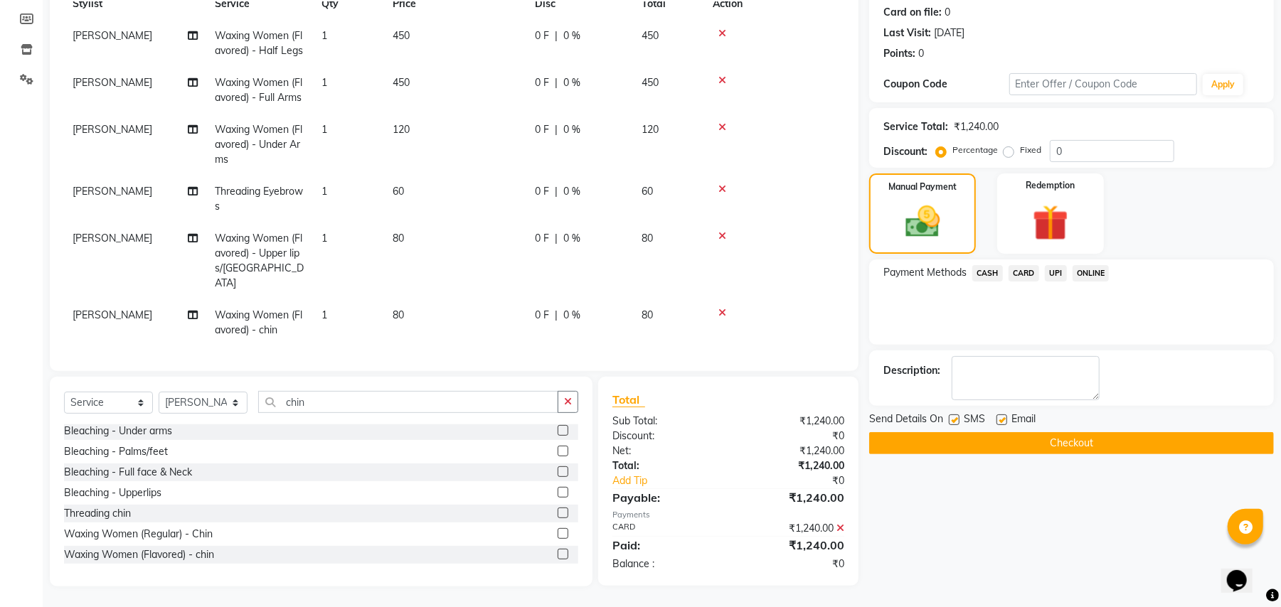
click at [1064, 442] on button "Checkout" at bounding box center [1071, 443] width 405 height 22
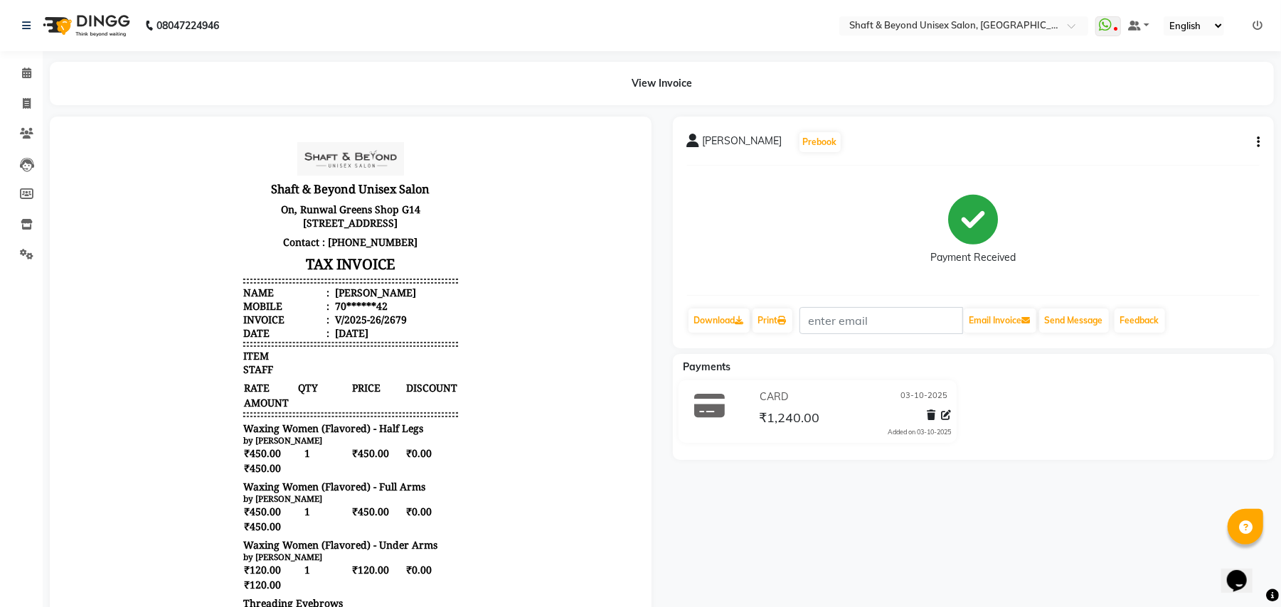
scroll to position [11, 0]
